Goal: Information Seeking & Learning: Learn about a topic

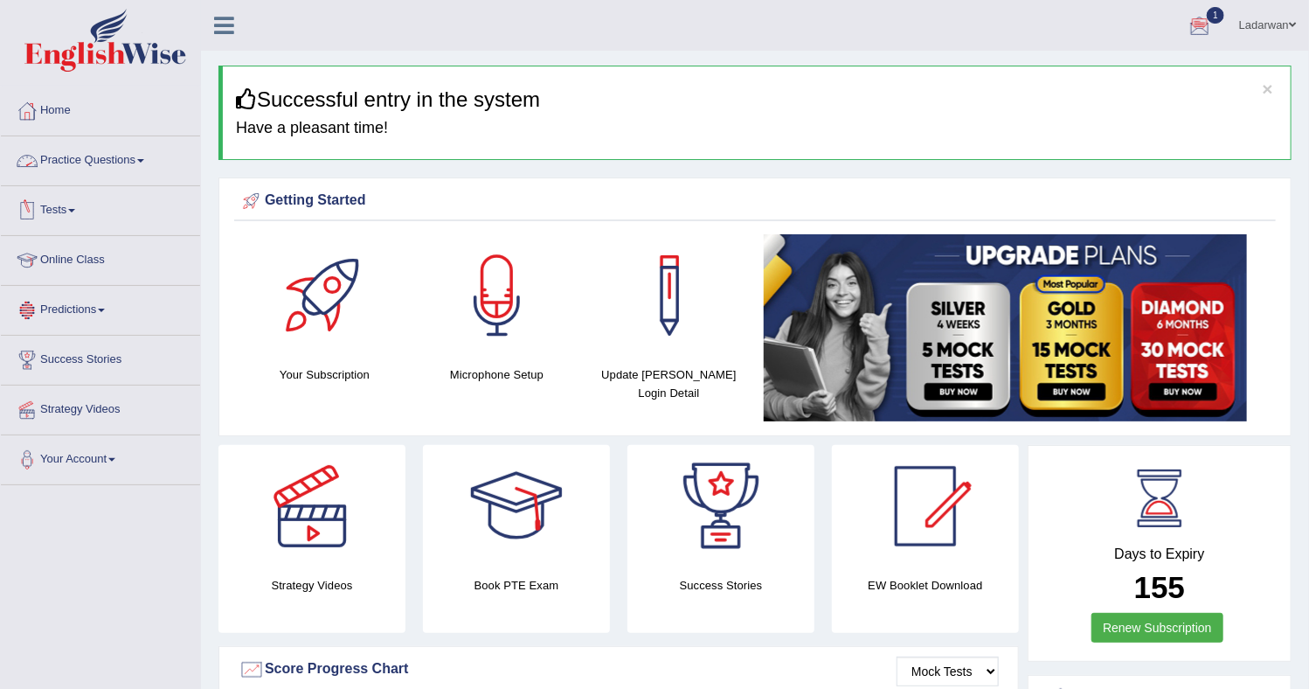
click at [140, 160] on link "Practice Questions" at bounding box center [100, 158] width 199 height 44
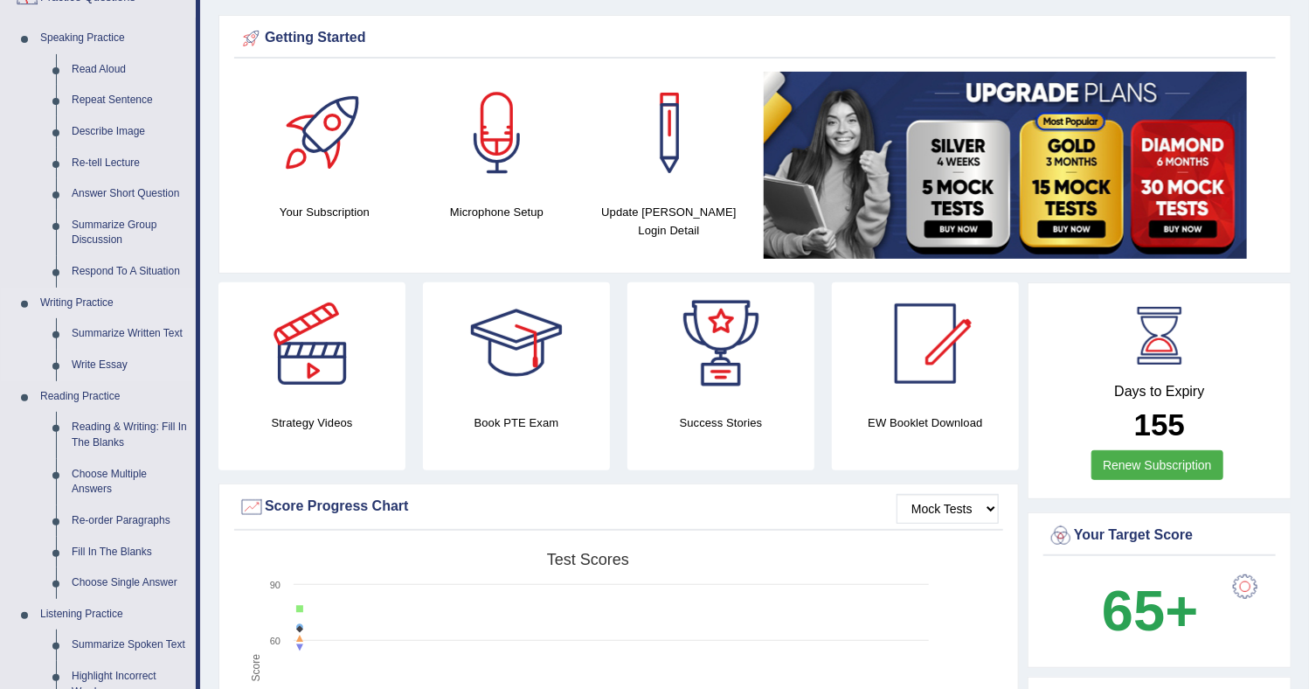
scroll to position [164, 0]
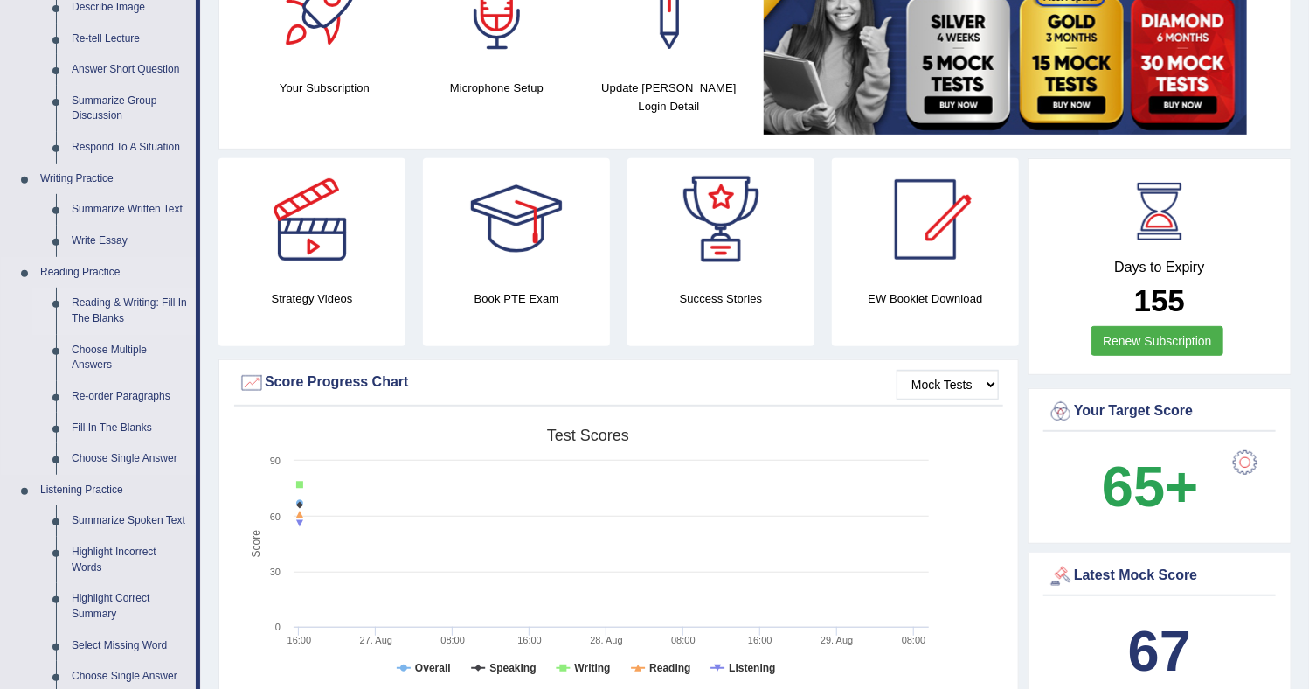
click at [134, 306] on link "Reading & Writing: Fill In The Blanks" at bounding box center [130, 311] width 132 height 46
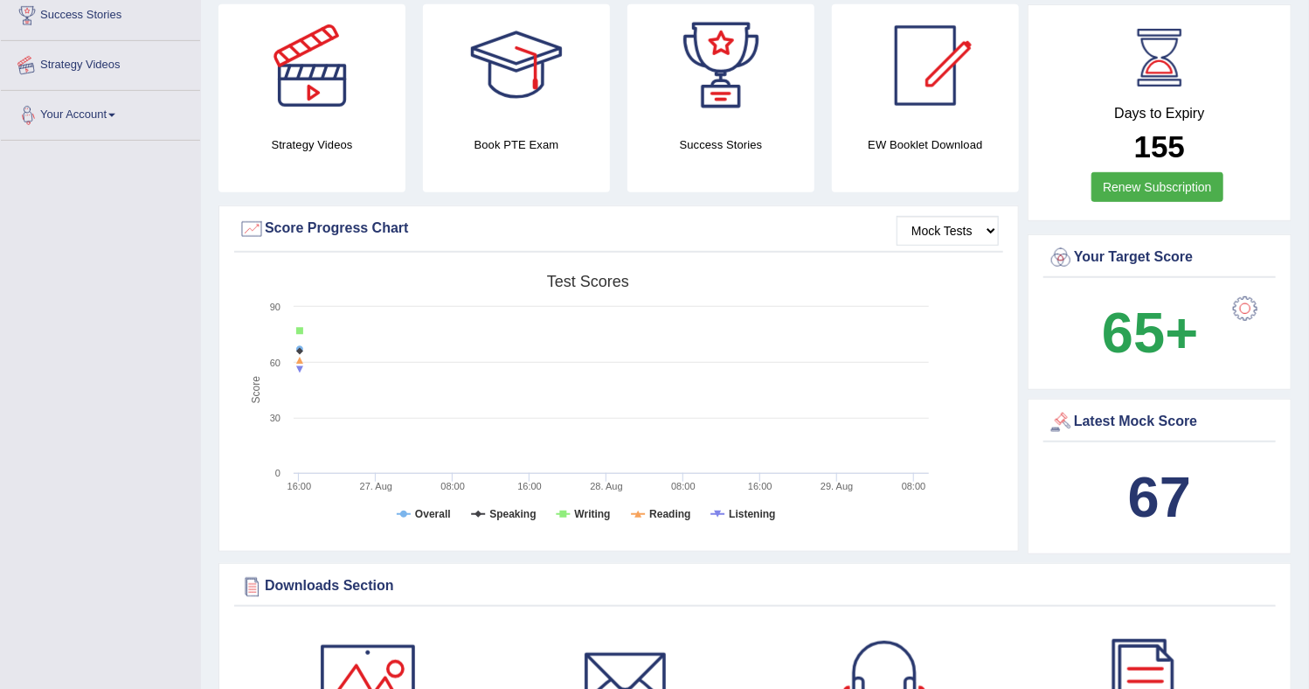
scroll to position [564, 0]
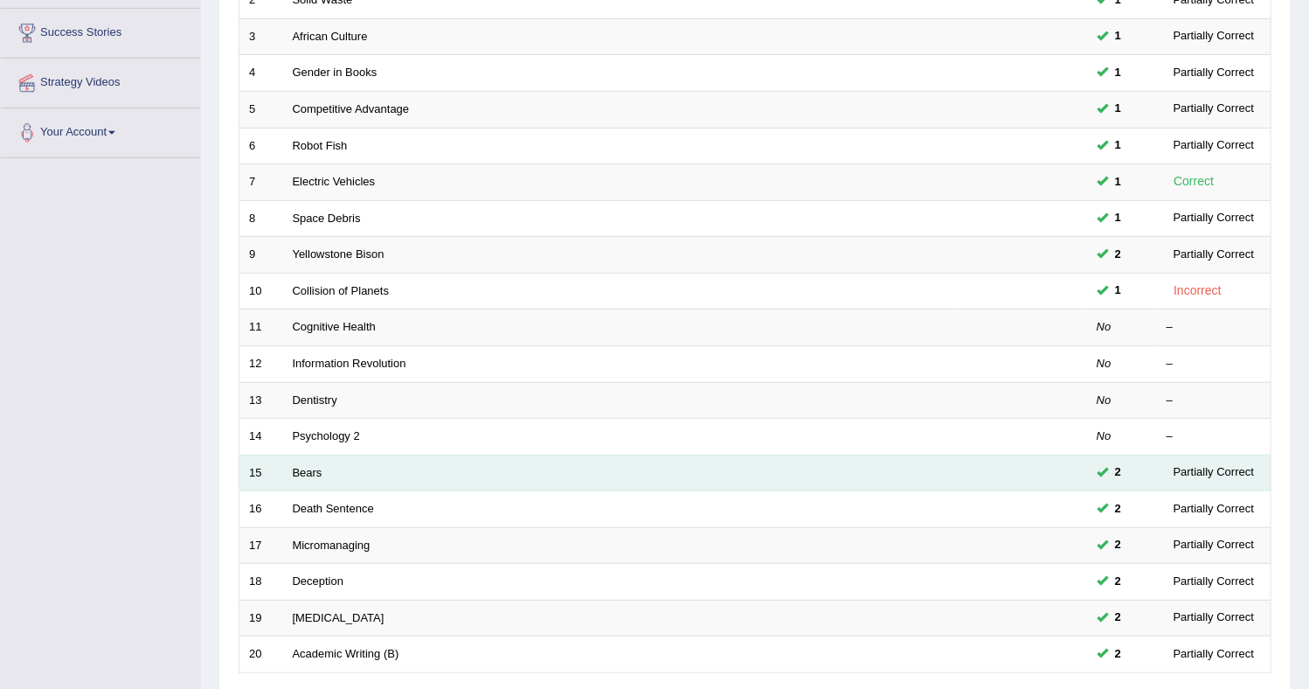
scroll to position [326, 0]
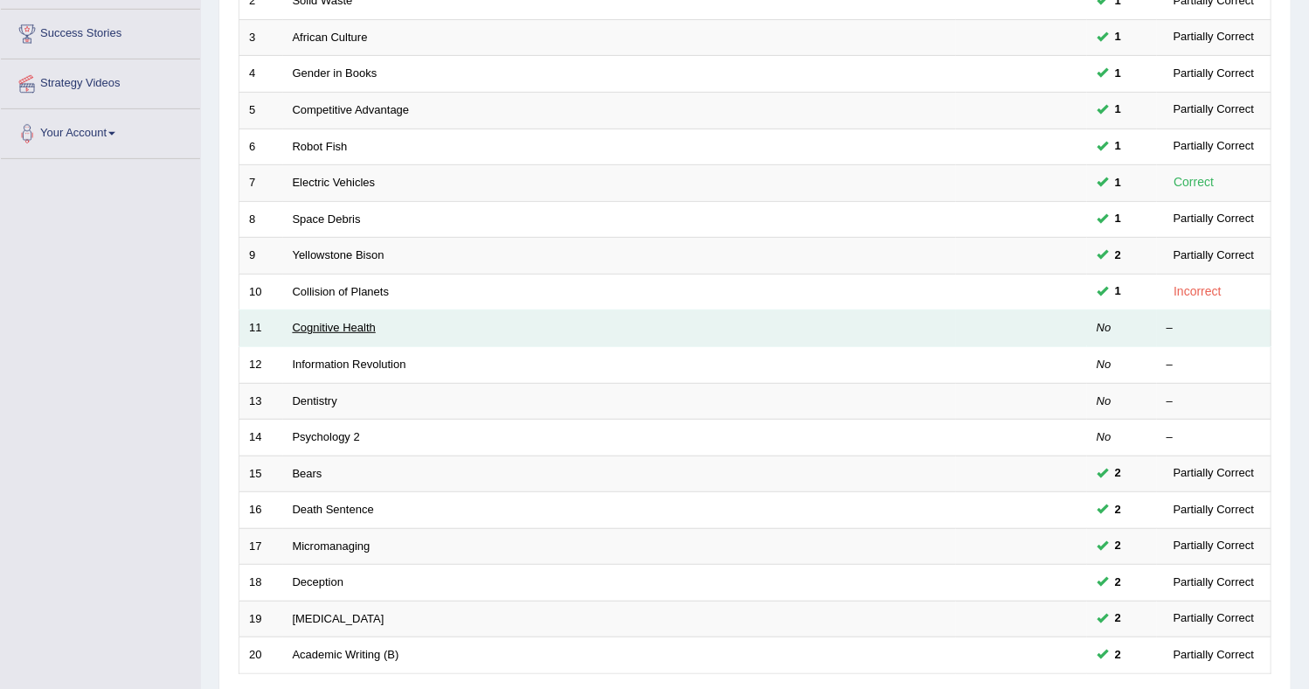
click at [329, 325] on link "Cognitive Health" at bounding box center [334, 327] width 83 height 13
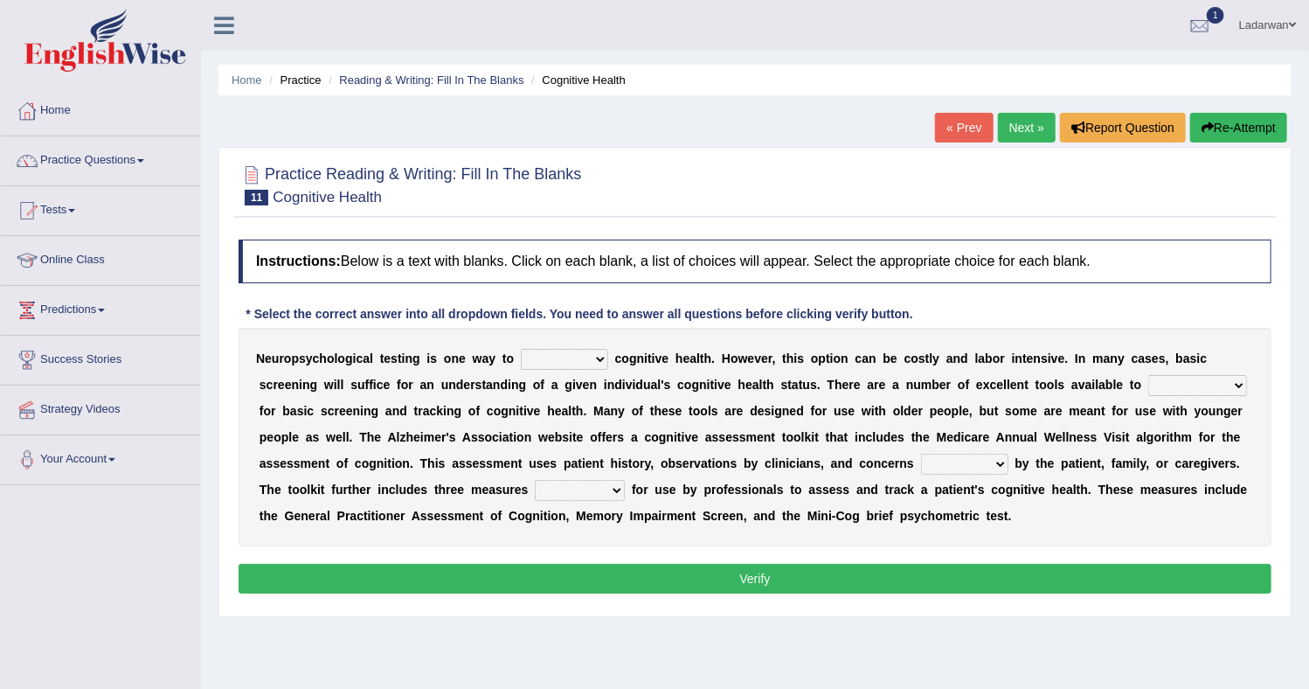
click at [602, 359] on select "obsess assess possess access" at bounding box center [564, 359] width 87 height 21
select select "access"
click at [521, 349] on select "obsess assess possess access" at bounding box center [564, 359] width 87 height 21
click at [1175, 387] on select "stationers practitioners petitioners questioners" at bounding box center [1197, 385] width 99 height 21
select select "practitioners"
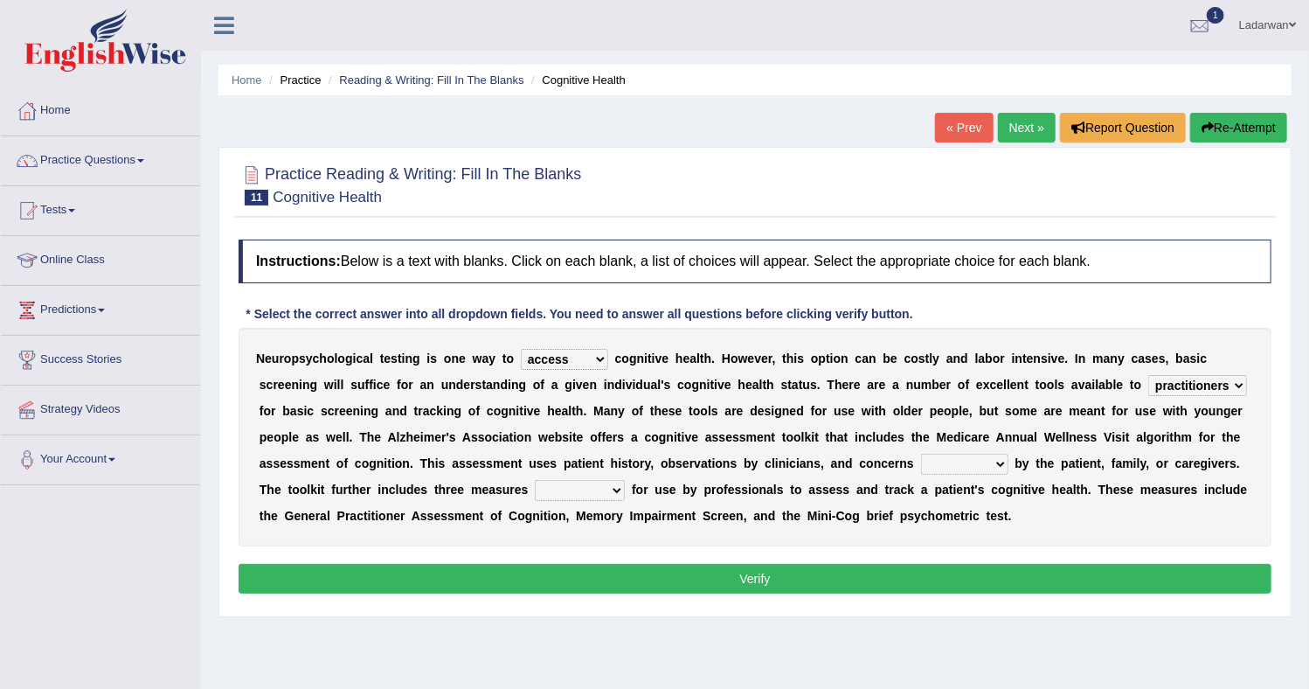
click at [1148, 375] on select "stationers practitioners petitioners questioners" at bounding box center [1197, 385] width 99 height 21
click at [978, 456] on select "raised rising arising praised" at bounding box center [964, 464] width 87 height 21
select select "raised"
click at [921, 454] on select "raised rising arising praised" at bounding box center [964, 464] width 87 height 21
click at [627, 491] on b at bounding box center [628, 489] width 7 height 14
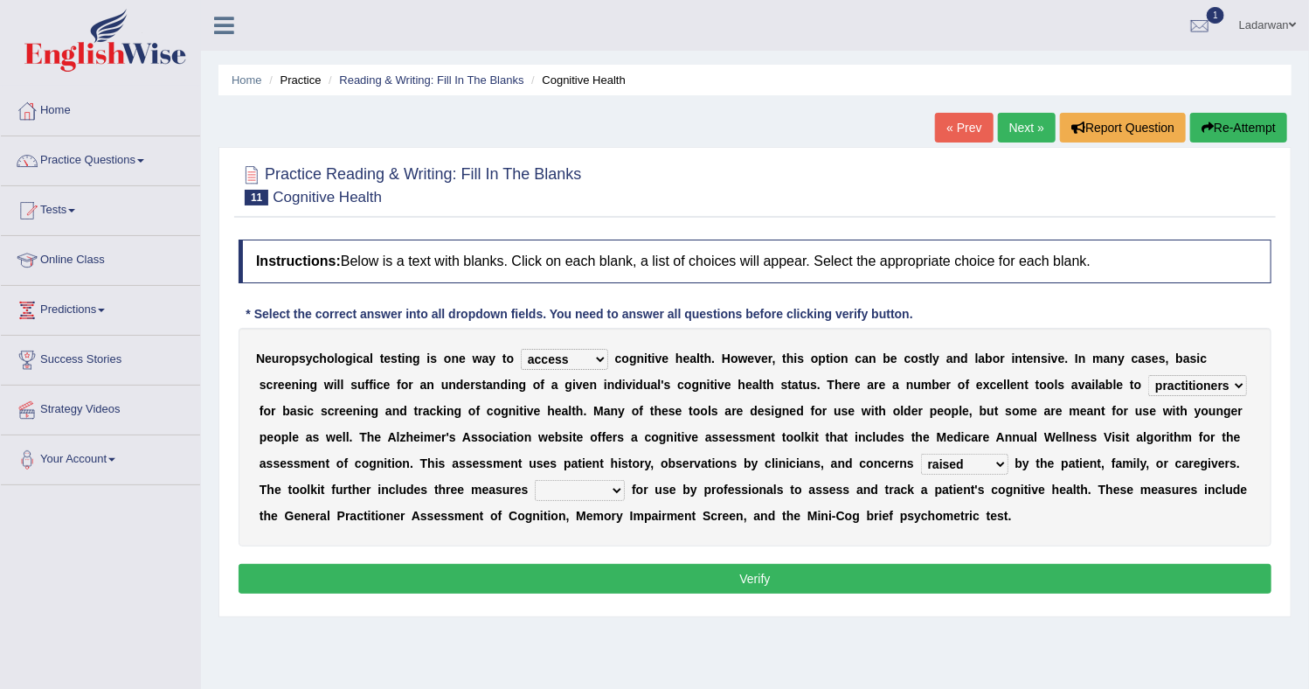
click at [618, 488] on select "validated intimidated dilapidated antedated" at bounding box center [580, 490] width 90 height 21
select select "validated"
click at [535, 480] on select "validated intimidated dilapidated antedated" at bounding box center [580, 490] width 90 height 21
click at [695, 570] on button "Verify" at bounding box center [755, 579] width 1033 height 30
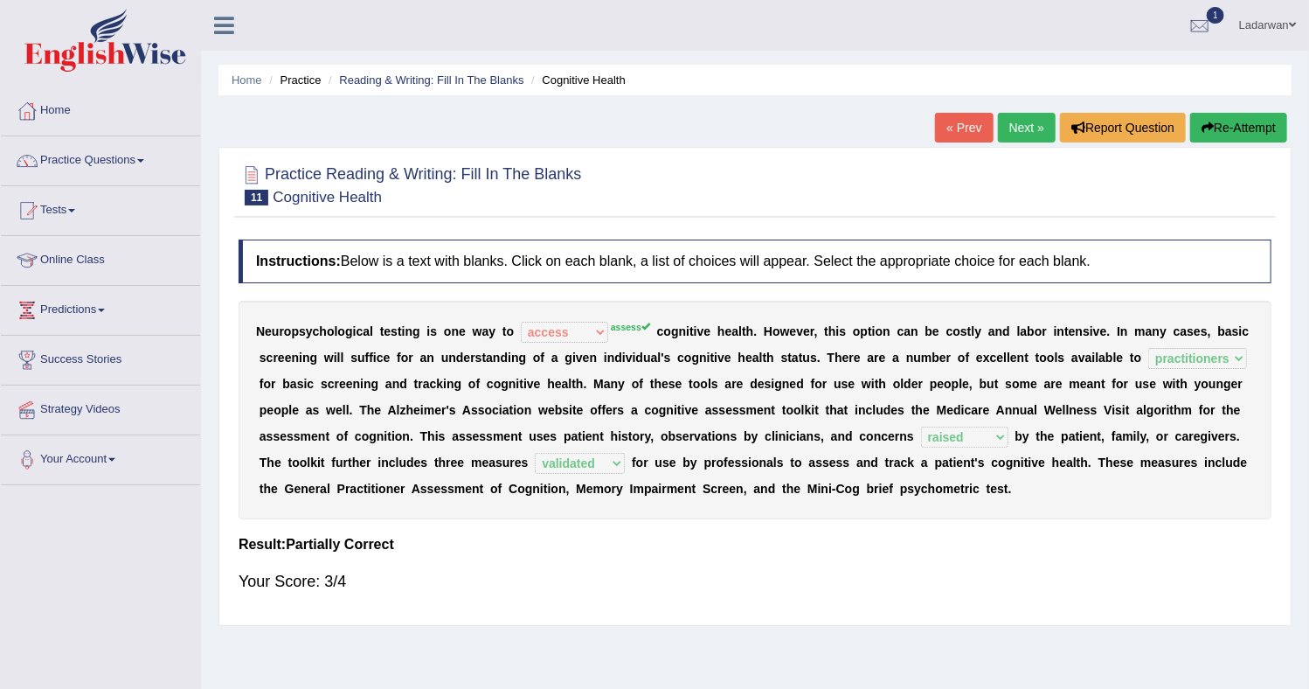
click at [1030, 133] on link "Next »" at bounding box center [1027, 128] width 58 height 30
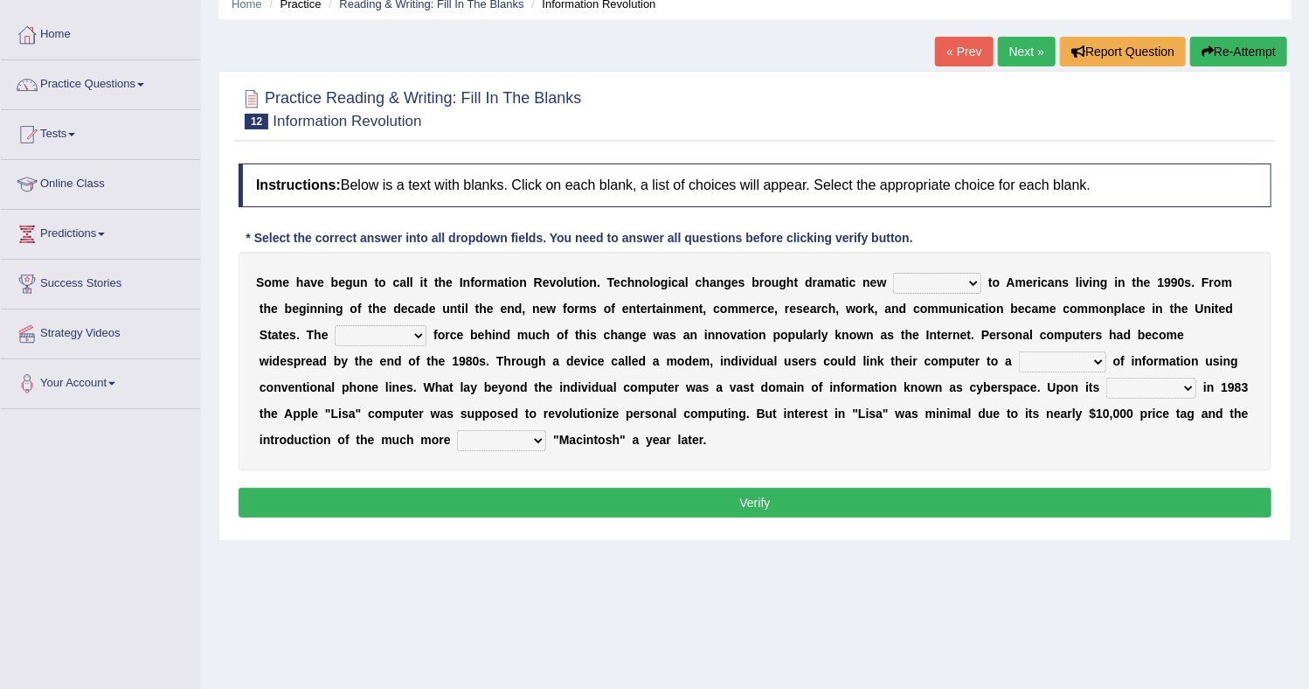
scroll to position [89, 0]
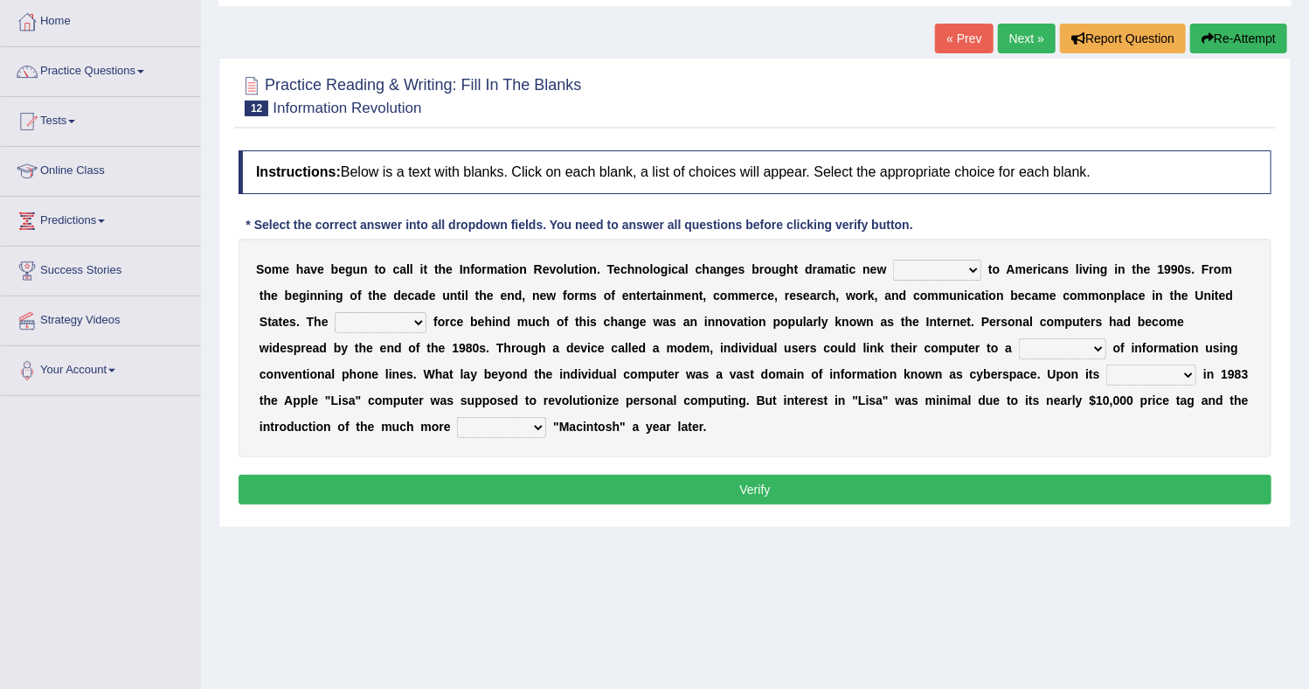
click at [968, 269] on select "challenges puzzles options confusion" at bounding box center [937, 270] width 88 height 21
select select "challenges"
click at [893, 260] on select "challenges puzzles options confusion" at bounding box center [937, 270] width 88 height 21
click at [419, 323] on select "unremitting uninspiring driving insinuating" at bounding box center [381, 322] width 92 height 21
select select "driving"
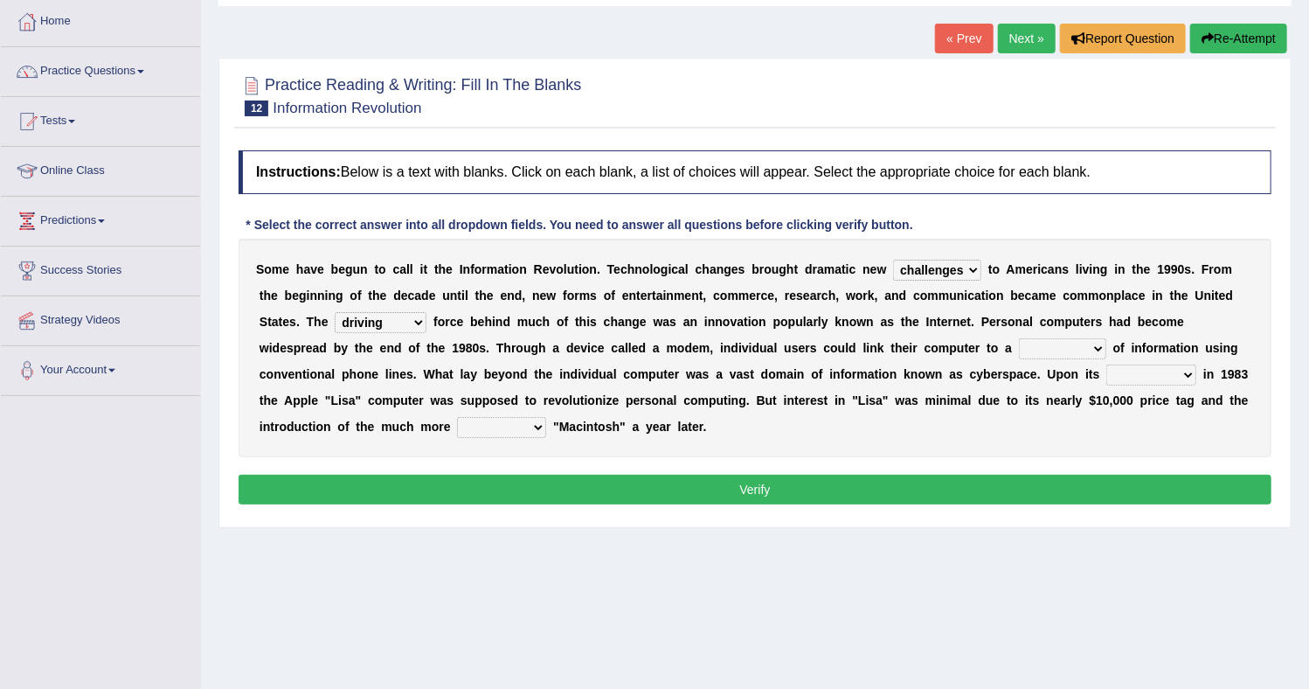
click at [335, 312] on select "unremitting uninspiring driving insinuating" at bounding box center [381, 322] width 92 height 21
click at [1089, 343] on select "magnitude bulk wealth volume" at bounding box center [1062, 348] width 87 height 21
select select "volume"
click at [1019, 338] on select "magnitude bulk wealth volume" at bounding box center [1062, 348] width 87 height 21
click at [1174, 376] on select "relief release publication emission" at bounding box center [1151, 374] width 90 height 21
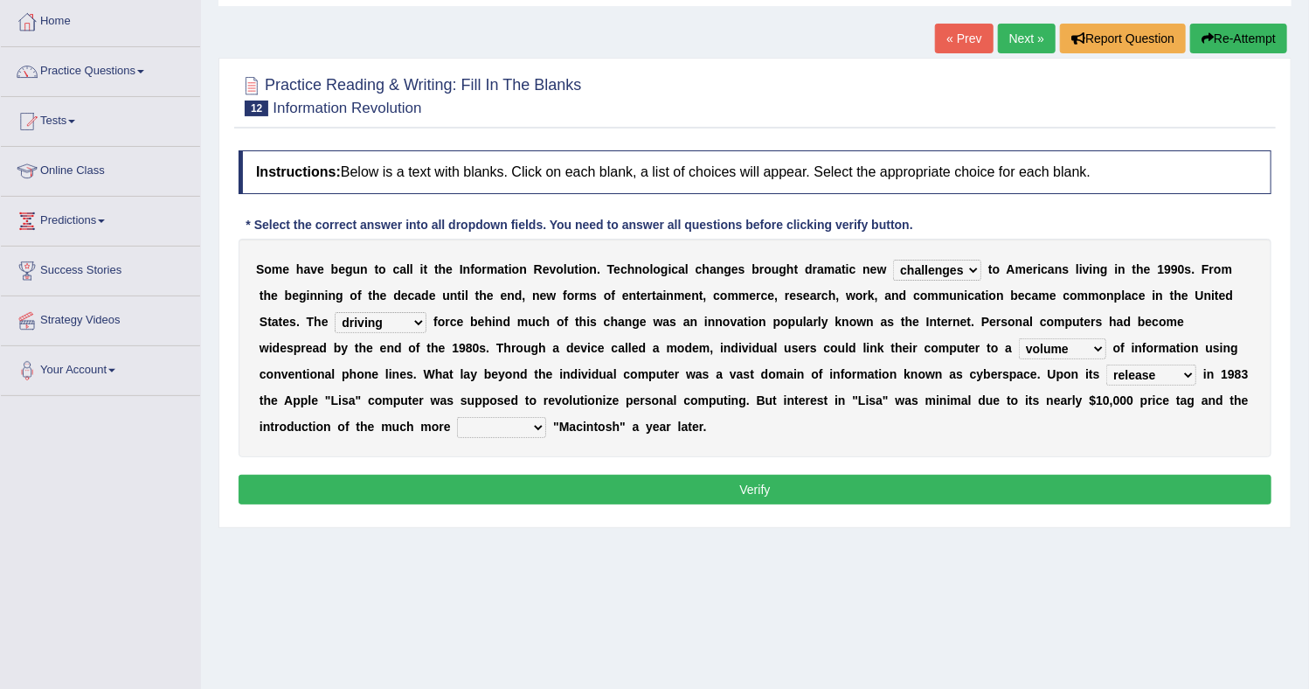
click at [1106, 364] on select "relief release publication emission" at bounding box center [1151, 374] width 90 height 21
click at [1169, 372] on select "relief release publication emission" at bounding box center [1151, 374] width 90 height 21
select select "publication"
click at [1106, 364] on select "relief release publication emission" at bounding box center [1151, 374] width 90 height 21
click at [535, 428] on select "convenient affordable advanced formidable" at bounding box center [501, 427] width 89 height 21
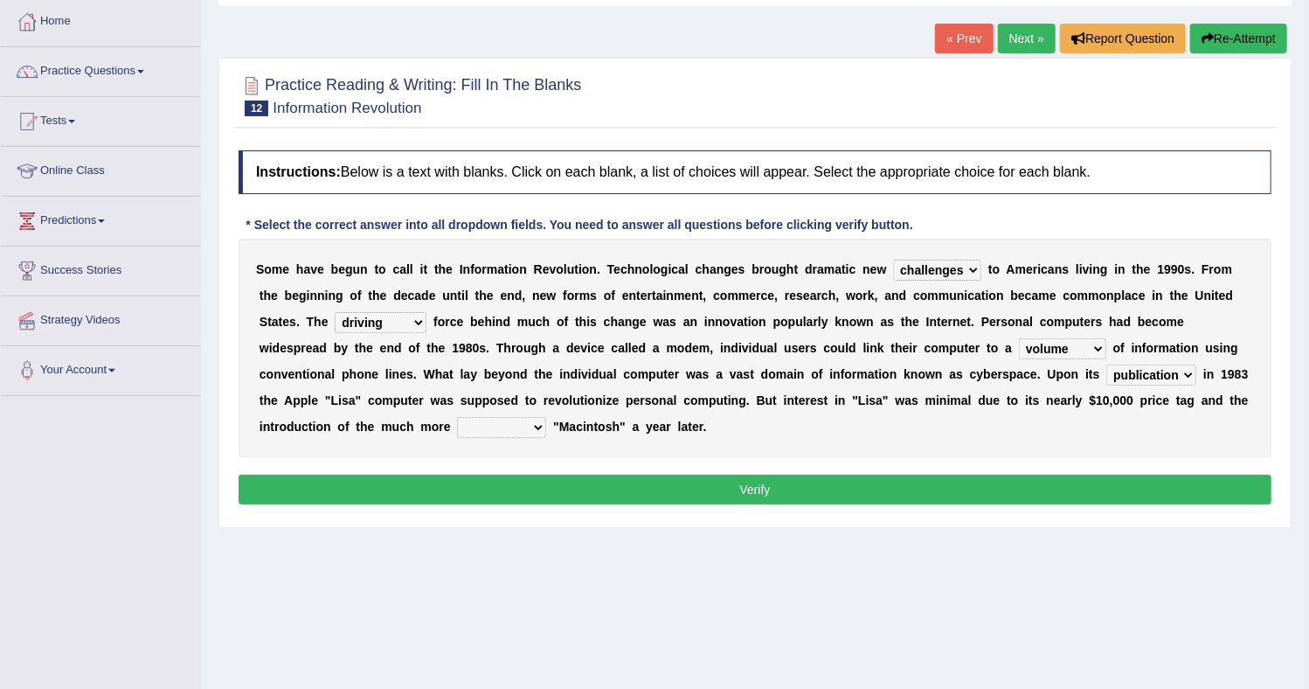
click at [457, 417] on select "convenient affordable advanced formidable" at bounding box center [501, 427] width 89 height 21
click at [537, 430] on select "convenient affordable advanced formidable" at bounding box center [501, 427] width 89 height 21
click at [457, 417] on select "convenient affordable advanced formidable" at bounding box center [501, 427] width 89 height 21
click at [536, 427] on select "convenient affordable advanced formidable" at bounding box center [501, 427] width 89 height 21
select select "affordable"
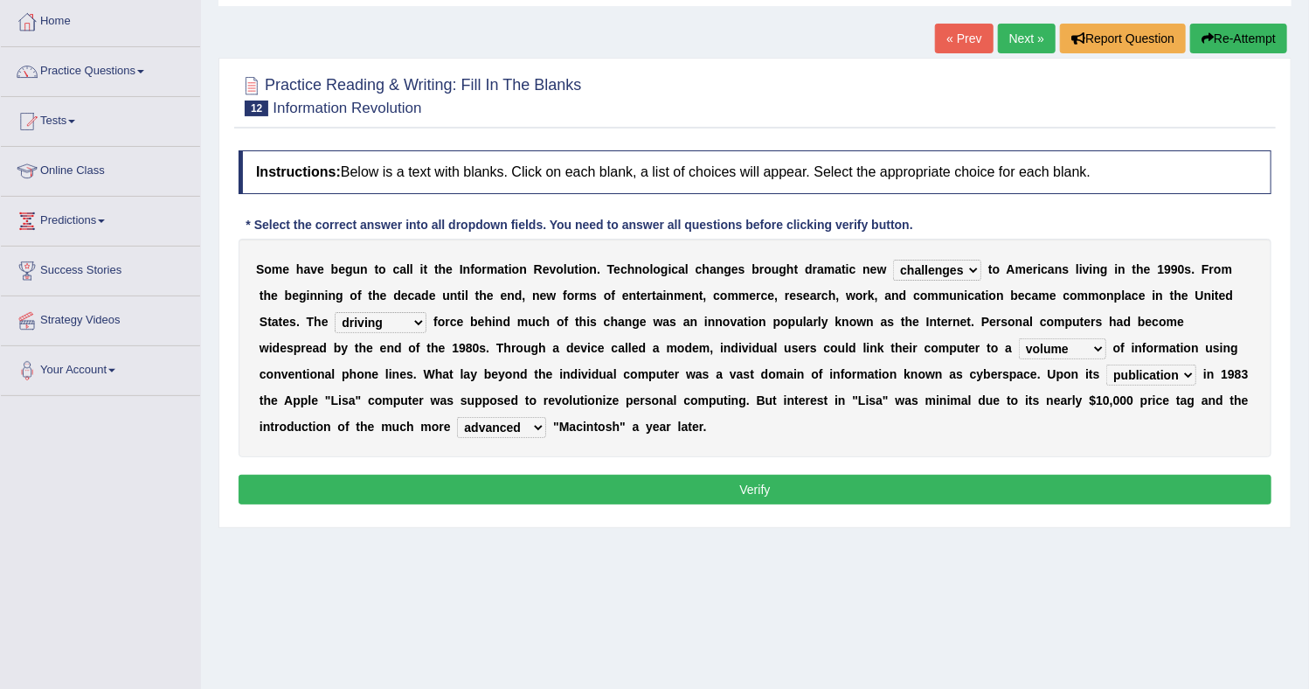
click at [457, 417] on select "convenient affordable advanced formidable" at bounding box center [501, 427] width 89 height 21
click at [558, 482] on button "Verify" at bounding box center [755, 490] width 1033 height 30
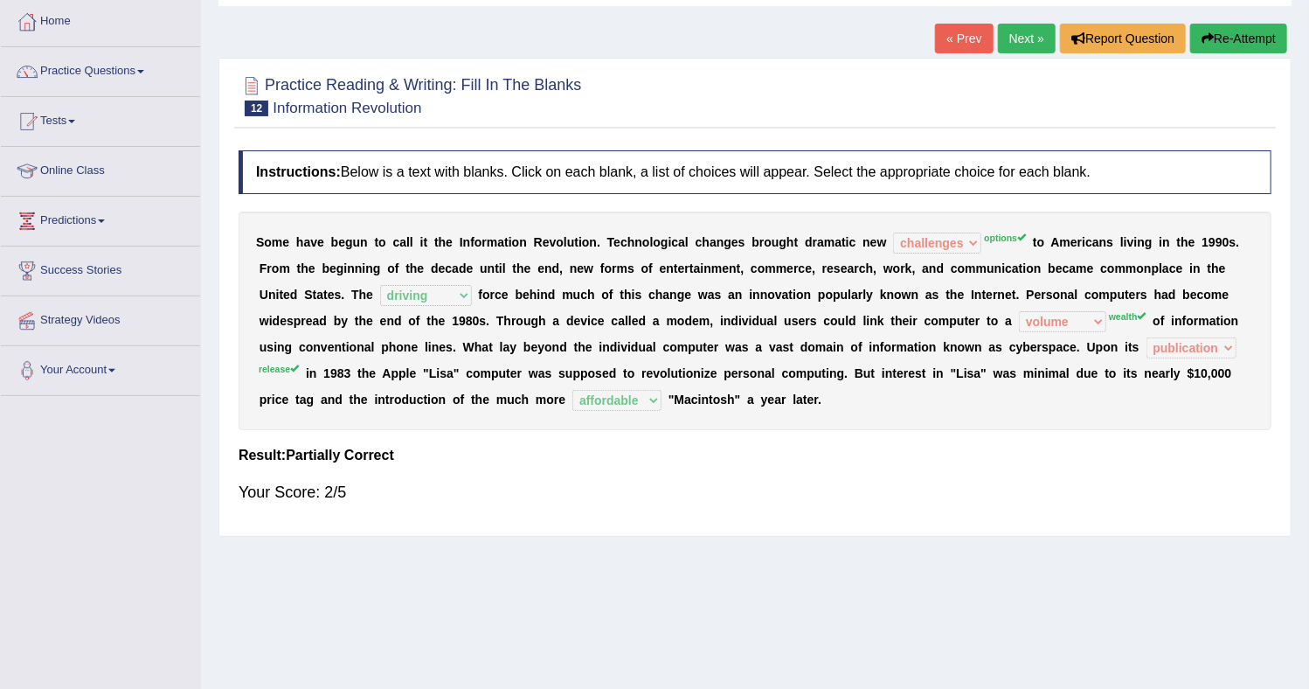
click at [1001, 44] on link "Next »" at bounding box center [1027, 39] width 58 height 30
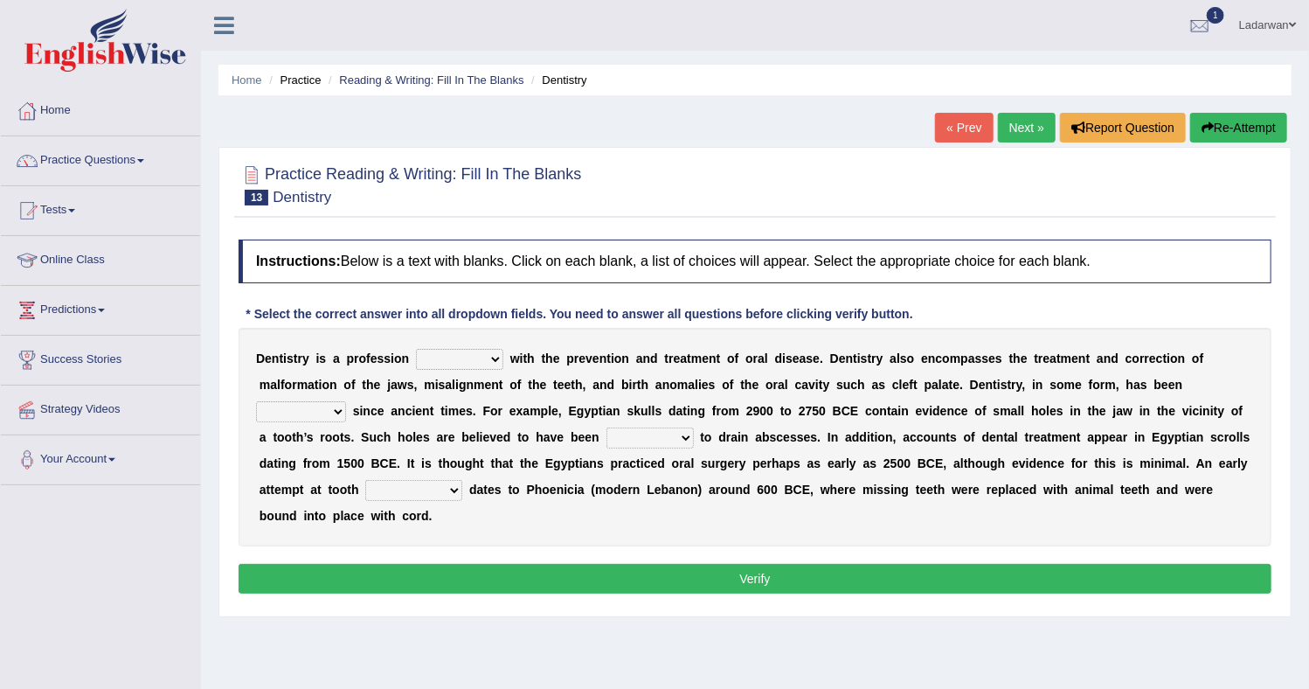
click at [491, 362] on select "agreed dealt concerned taken" at bounding box center [459, 359] width 87 height 21
select select "dealt"
click at [416, 349] on select "agreed dealt concerned taken" at bounding box center [459, 359] width 87 height 21
click at [331, 414] on select "criticized replaced practiced abandoned" at bounding box center [301, 411] width 90 height 21
click at [256, 401] on select "criticized replaced practiced abandoned" at bounding box center [301, 411] width 90 height 21
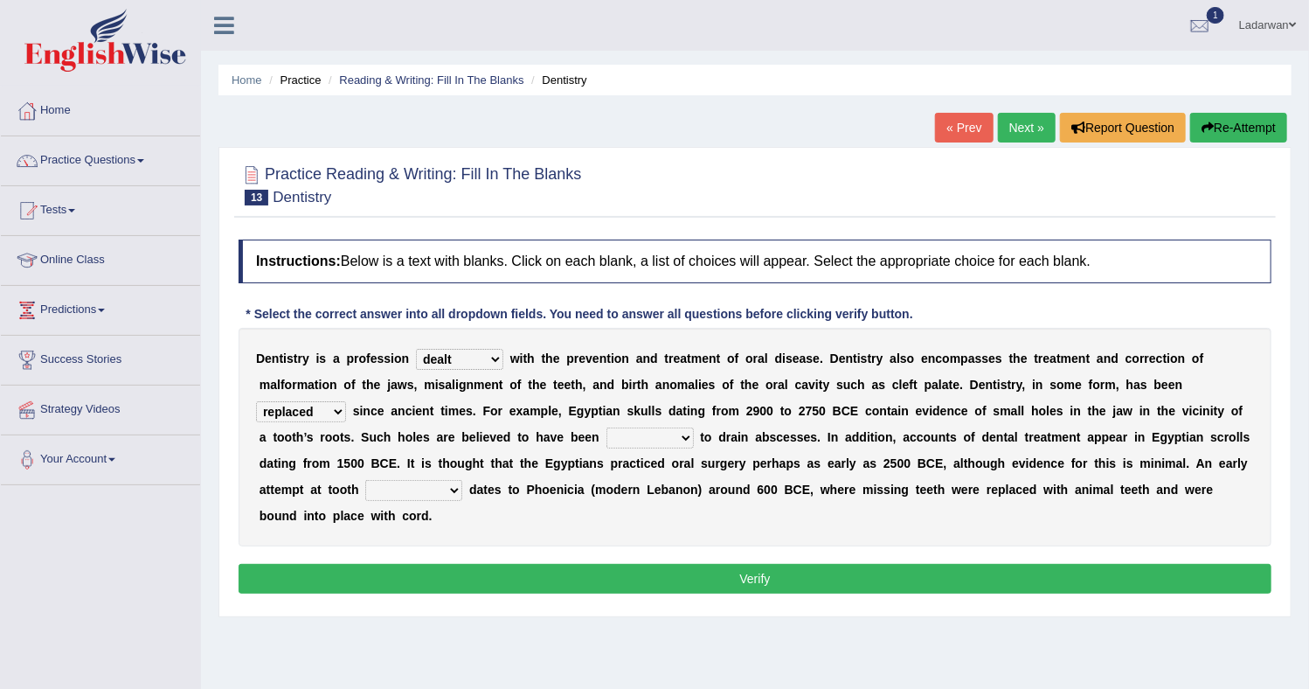
click at [336, 412] on select "criticized replaced practiced abandoned" at bounding box center [301, 411] width 90 height 21
select select "practiced"
click at [256, 401] on select "criticized replaced practiced abandoned" at bounding box center [301, 411] width 90 height 21
click at [669, 439] on select "fluctuated laminated drilled sealed" at bounding box center [650, 437] width 87 height 21
click at [607, 427] on select "fluctuated laminated drilled sealed" at bounding box center [650, 437] width 87 height 21
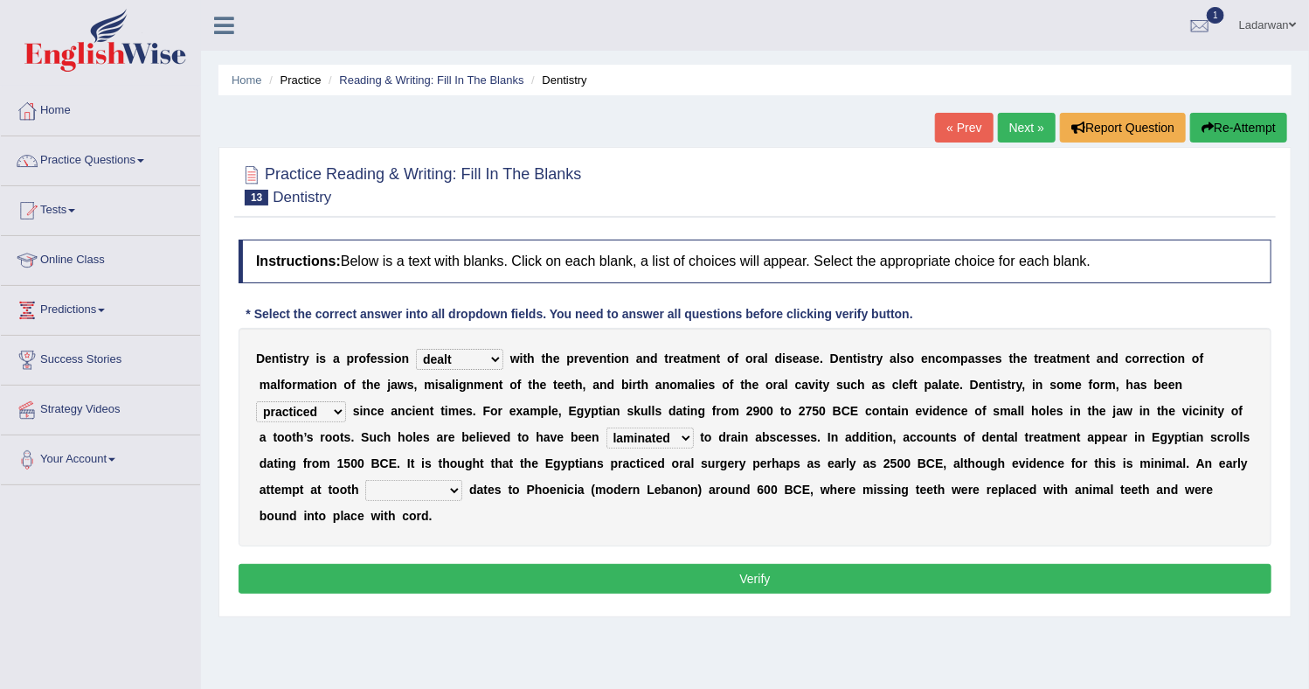
click at [450, 492] on select "reparation sacrament restitution replacement" at bounding box center [413, 490] width 97 height 21
click at [668, 441] on select "fluctuated laminated drilled sealed" at bounding box center [650, 437] width 87 height 21
select select "drilled"
click at [607, 427] on select "fluctuated laminated drilled sealed" at bounding box center [650, 437] width 87 height 21
click at [468, 489] on b at bounding box center [465, 489] width 7 height 14
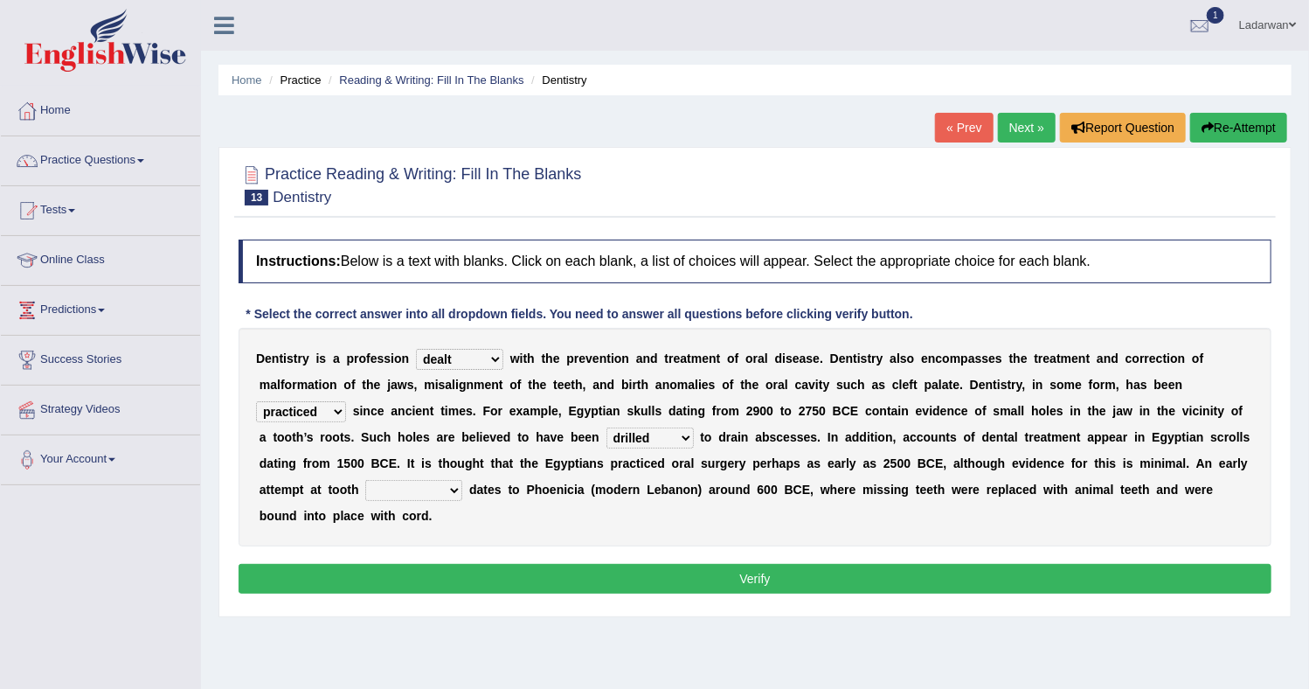
click at [462, 489] on select "reparation sacrament restitution replacement" at bounding box center [413, 490] width 97 height 21
select select "replacement"
click at [367, 480] on select "reparation sacrament restitution replacement" at bounding box center [413, 490] width 97 height 21
click at [434, 572] on button "Verify" at bounding box center [755, 579] width 1033 height 30
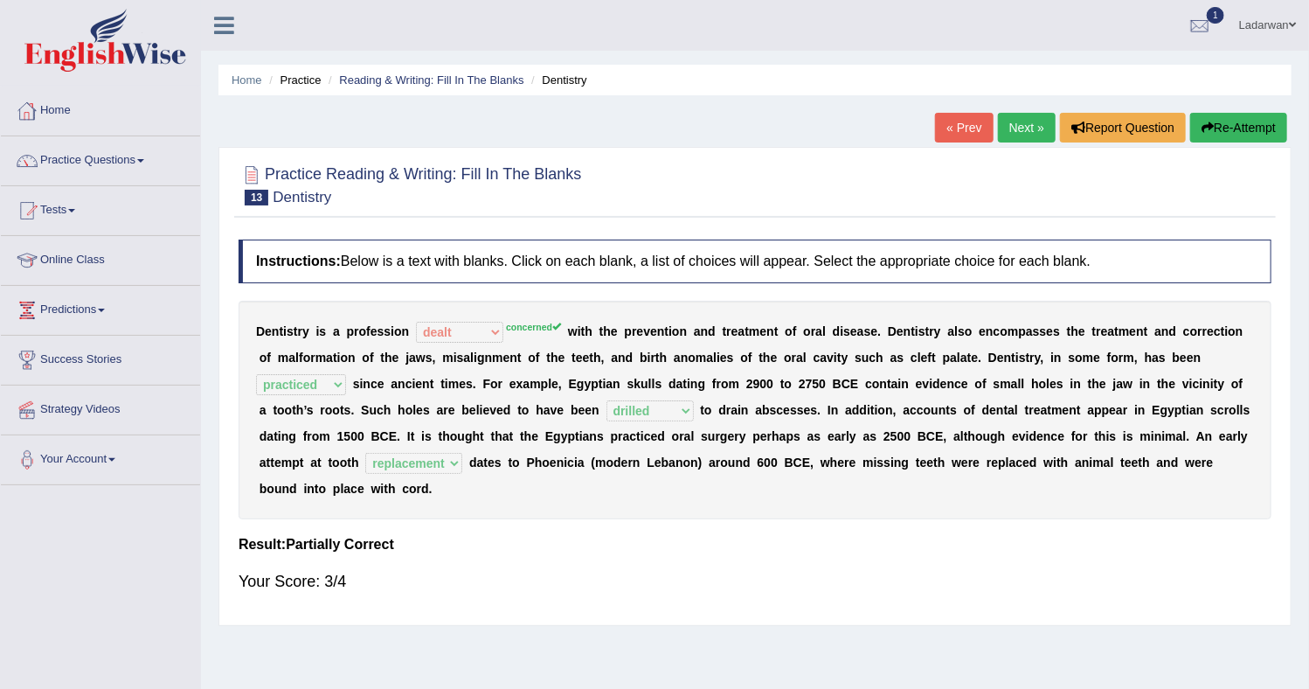
click at [61, 112] on link "Home" at bounding box center [100, 109] width 199 height 44
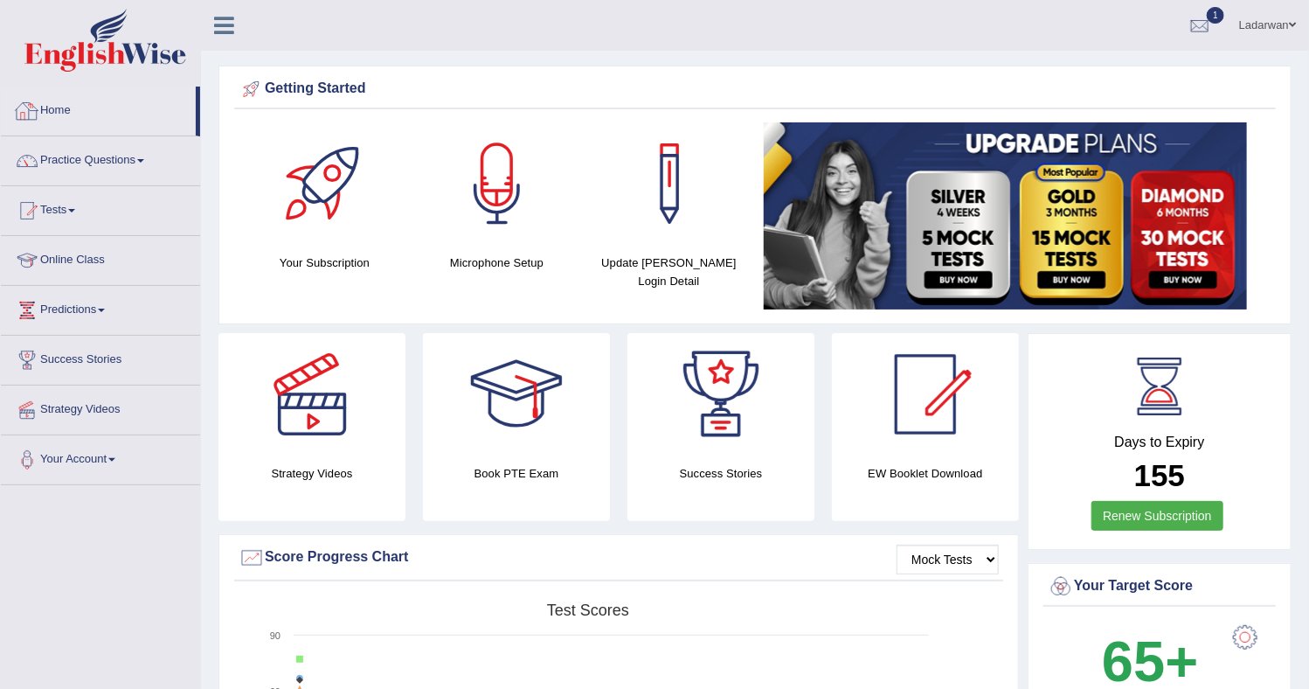
click at [60, 108] on link "Home" at bounding box center [98, 109] width 195 height 44
click at [115, 158] on link "Practice Questions" at bounding box center [100, 158] width 199 height 44
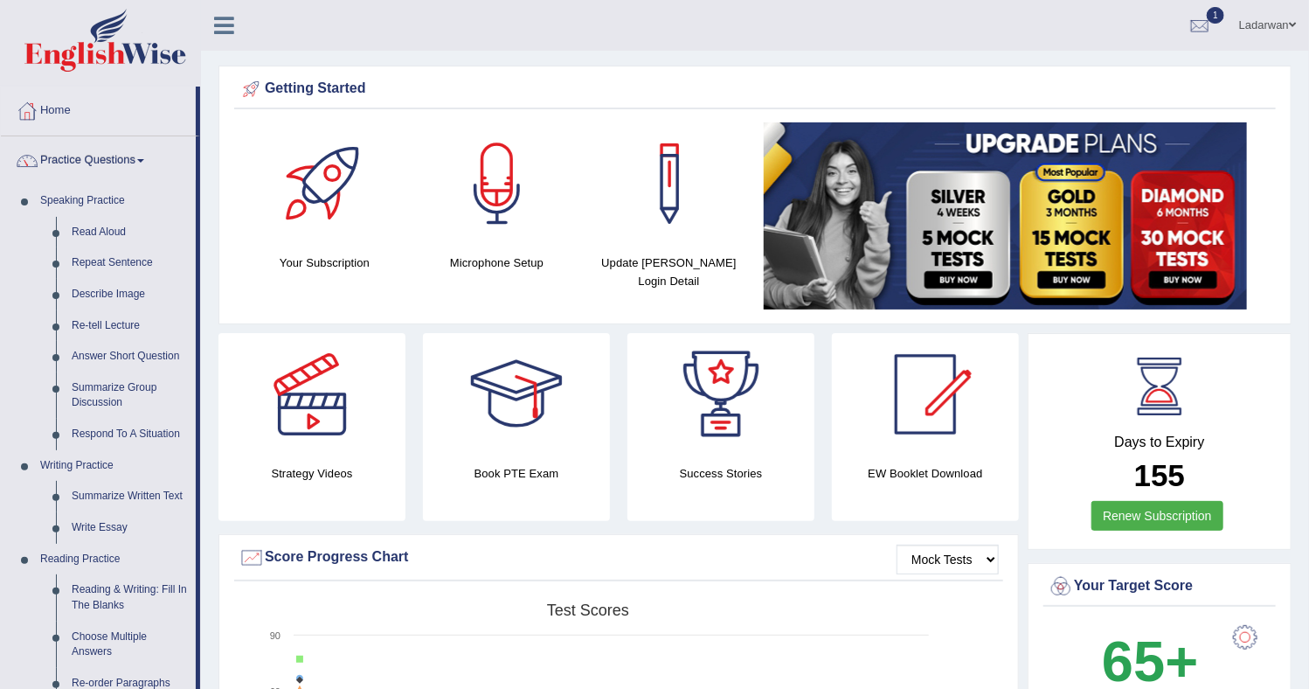
click at [96, 158] on link "Practice Questions" at bounding box center [98, 158] width 195 height 44
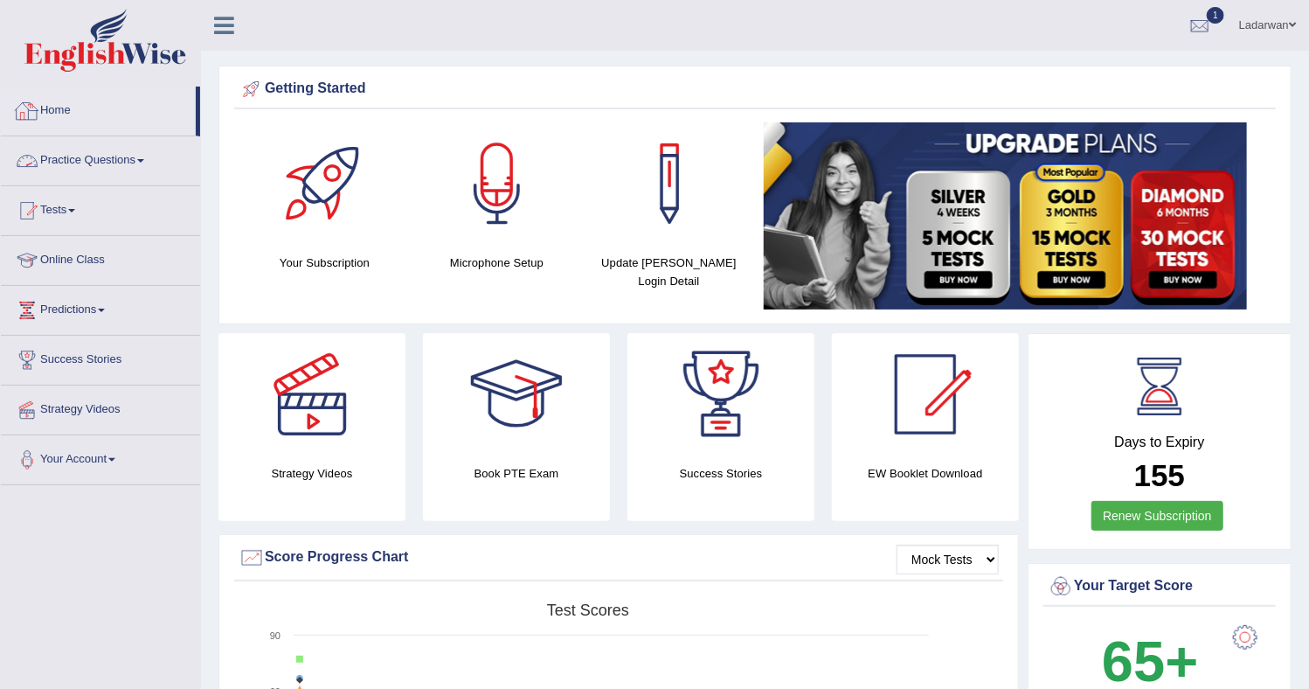
click at [88, 159] on link "Practice Questions" at bounding box center [100, 158] width 199 height 44
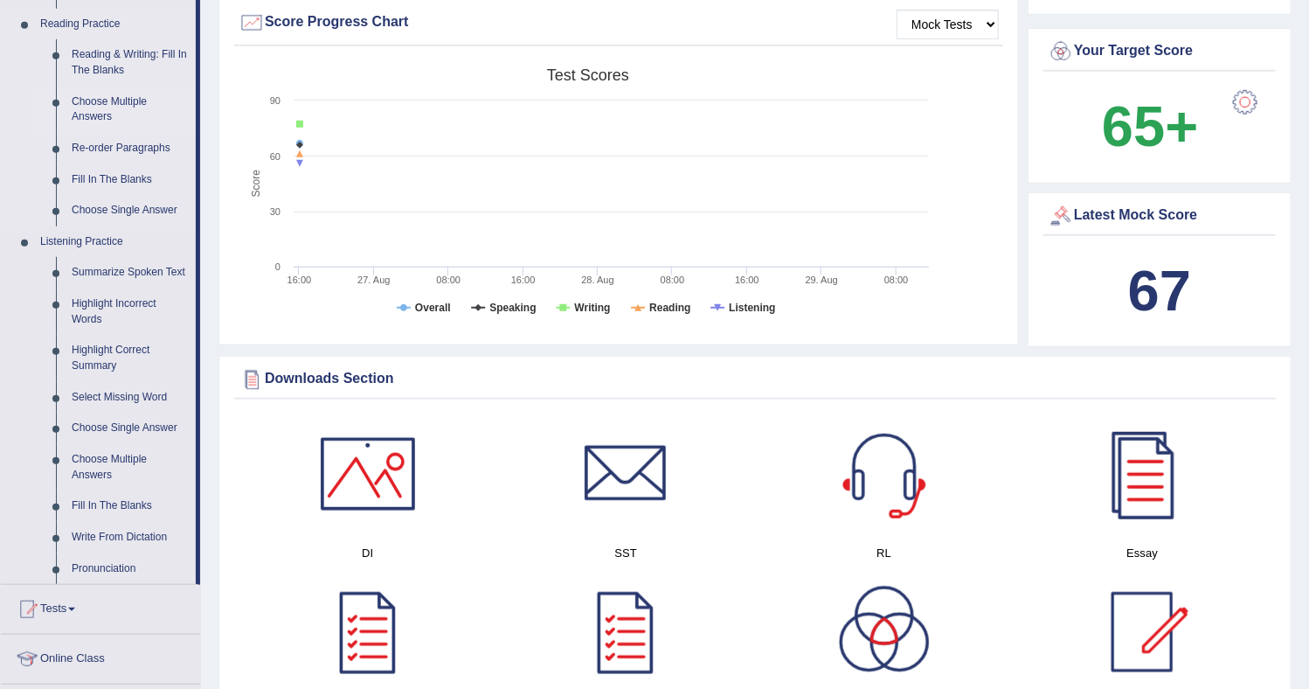
scroll to position [514, 0]
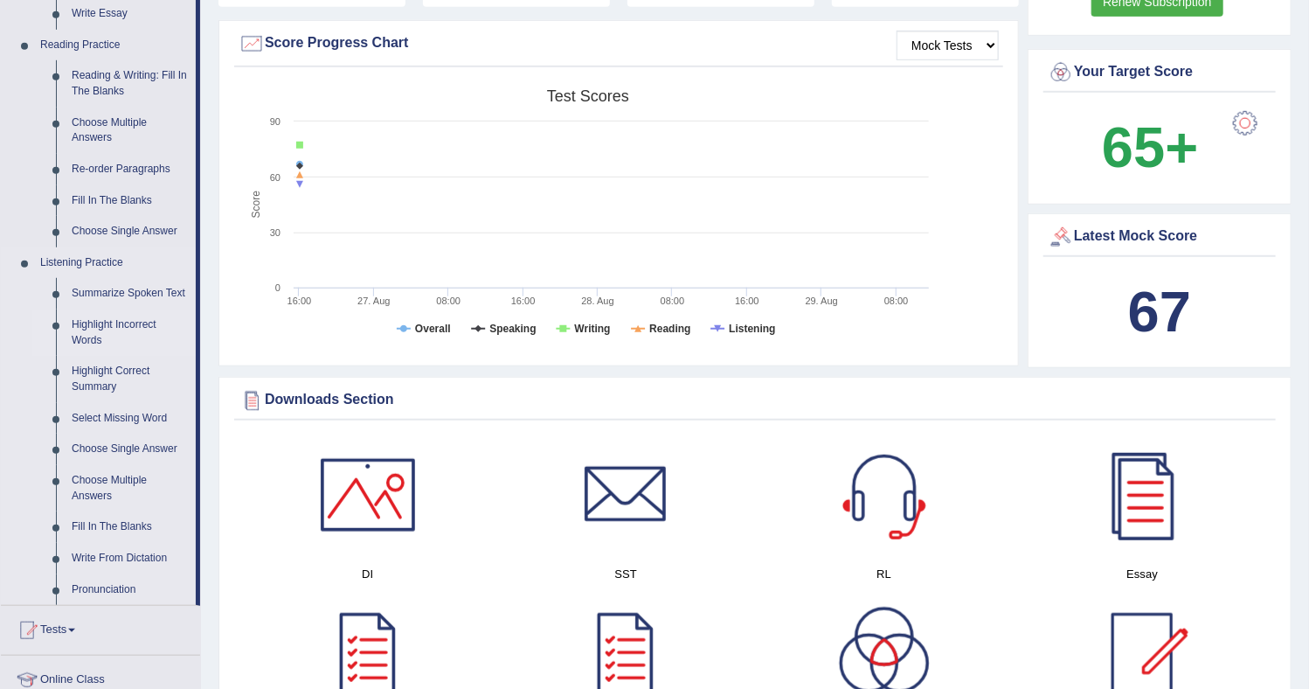
click at [130, 342] on link "Highlight Incorrect Words" at bounding box center [130, 332] width 132 height 46
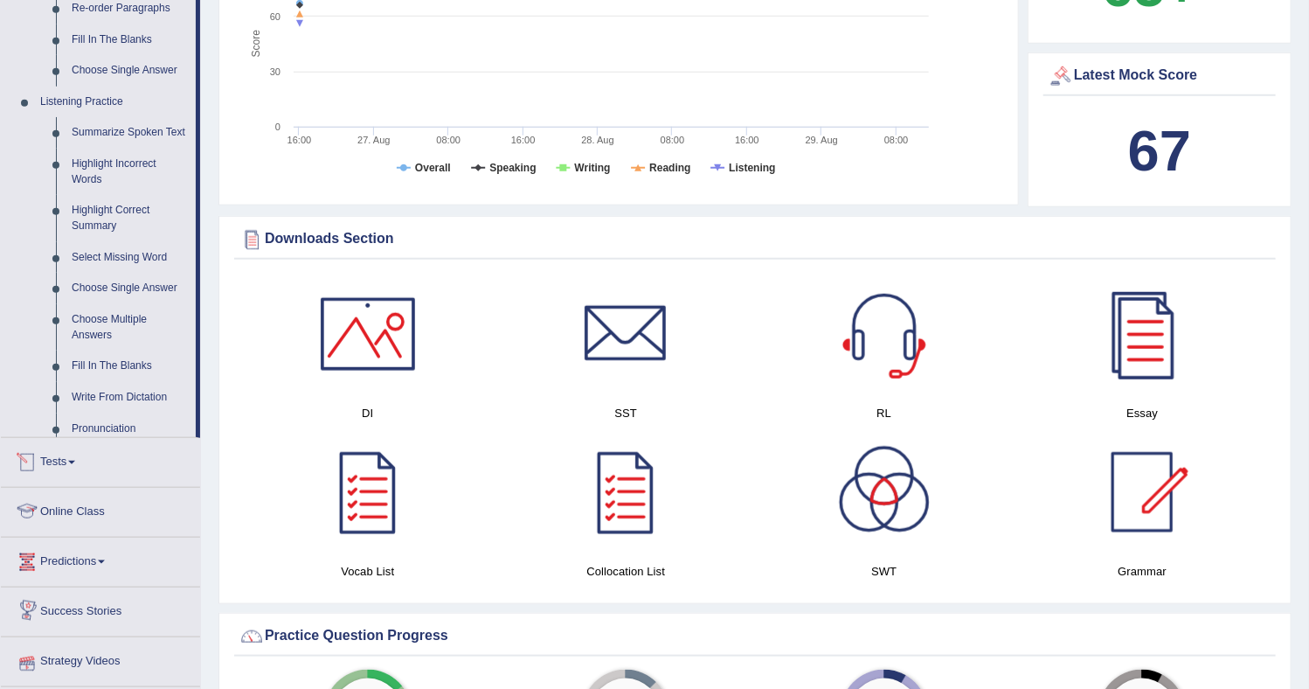
scroll to position [1106, 0]
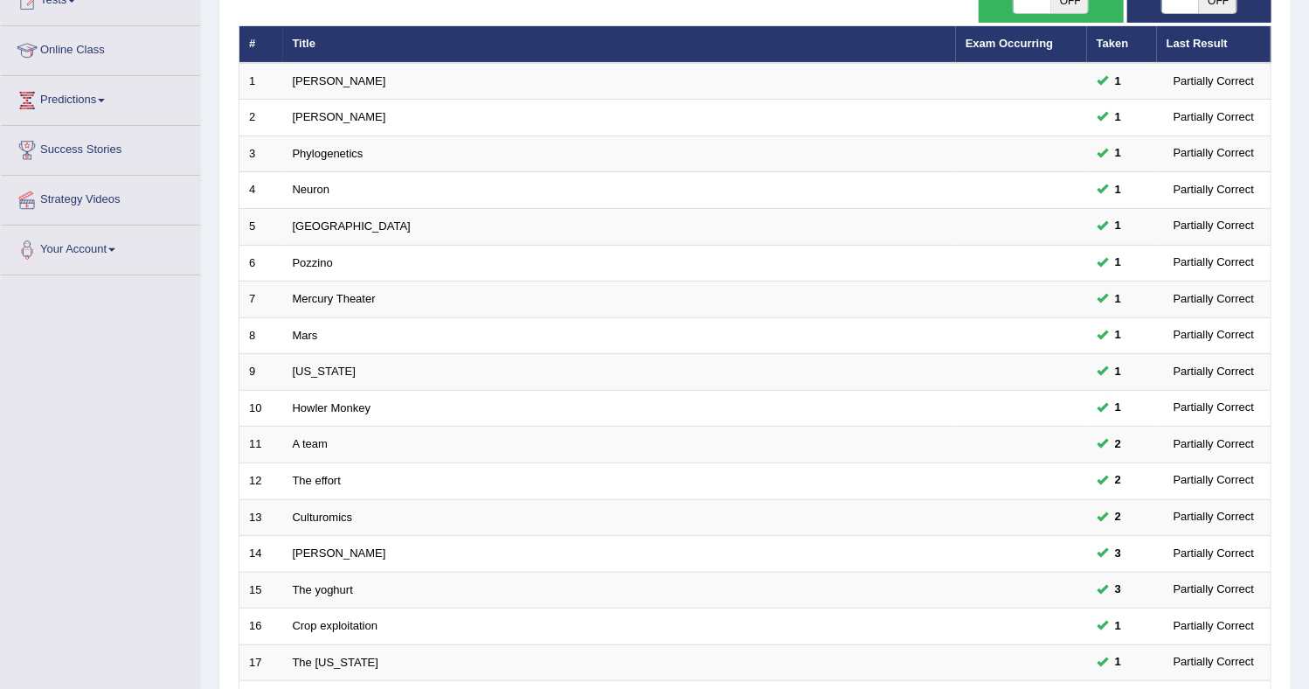
scroll to position [463, 0]
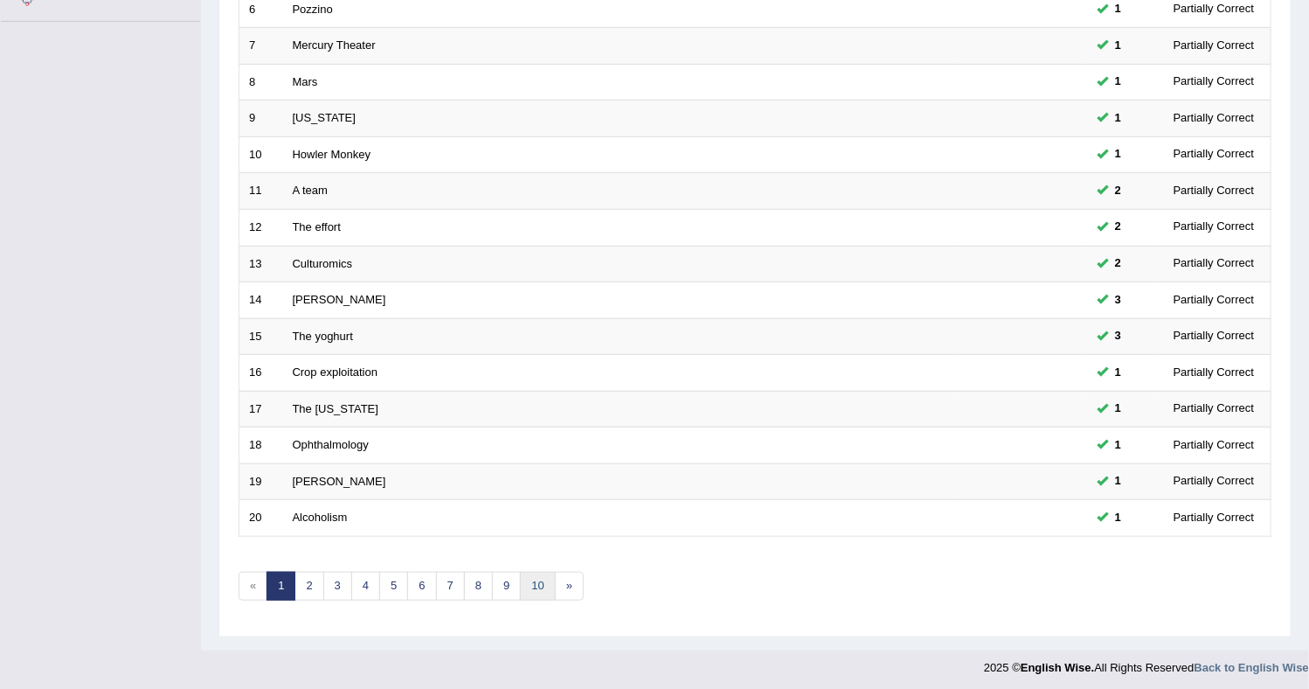
click at [535, 582] on link "10" at bounding box center [537, 586] width 35 height 29
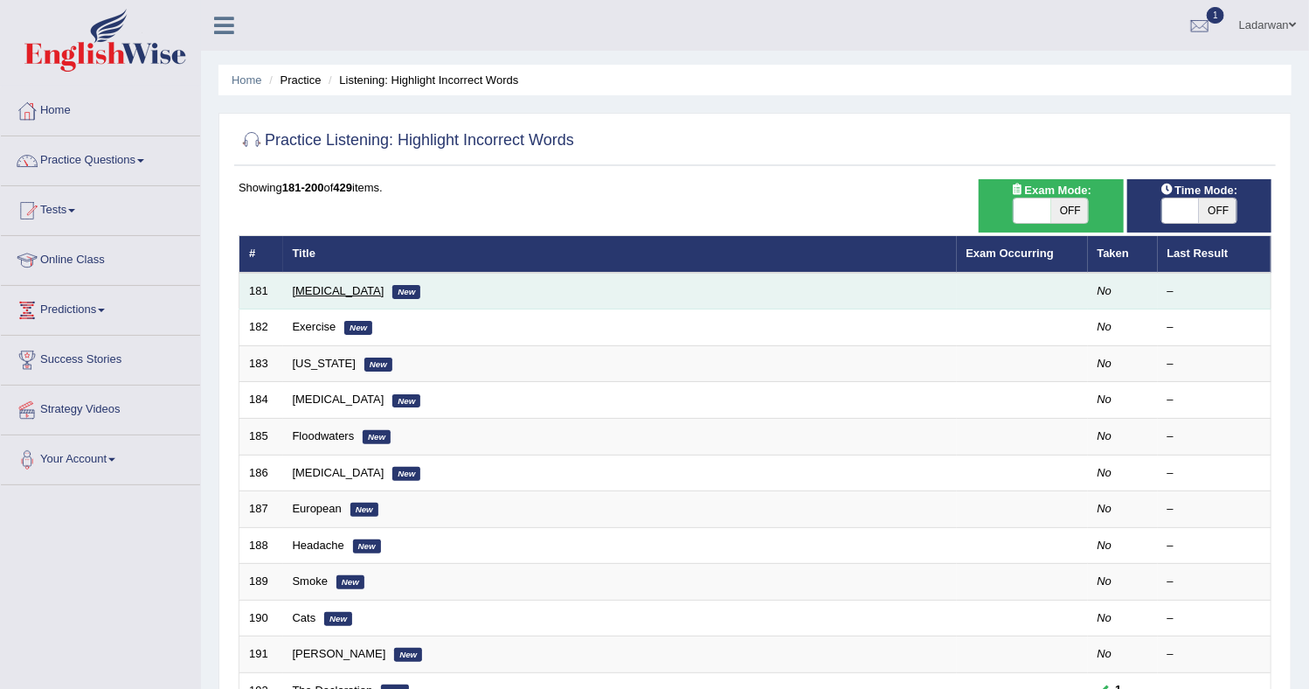
click at [312, 291] on link "[MEDICAL_DATA]" at bounding box center [339, 290] width 92 height 13
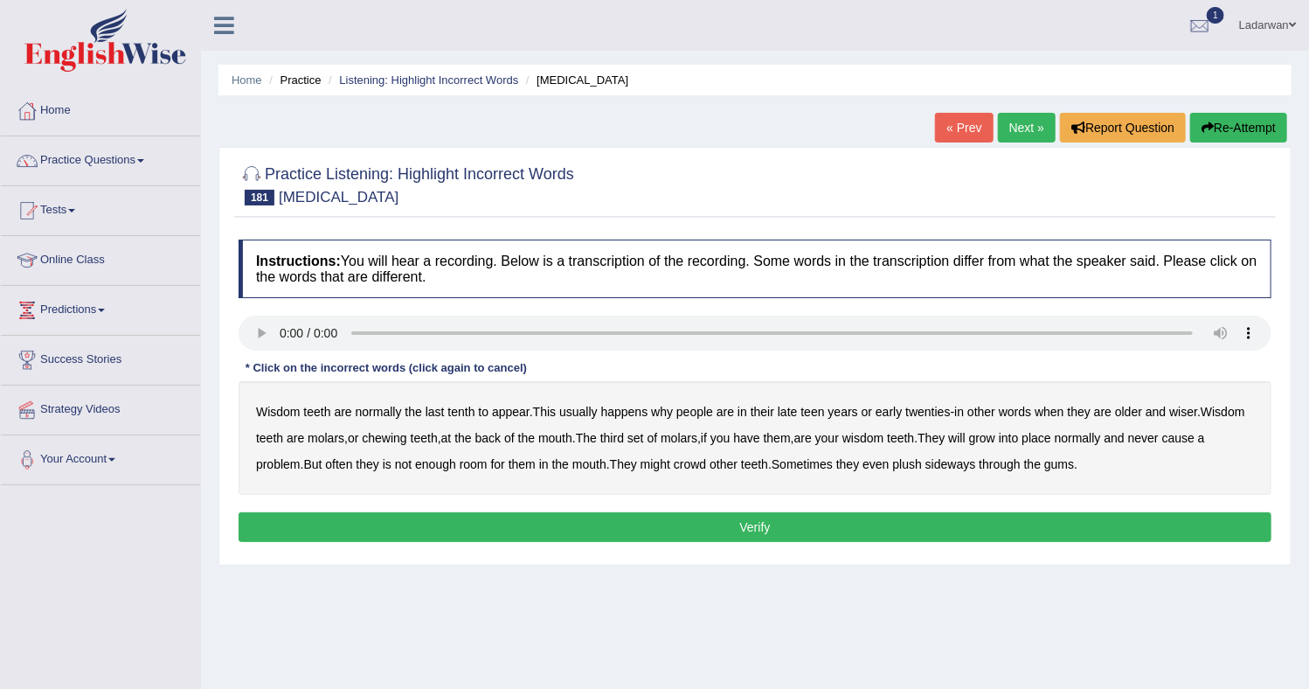
drag, startPoint x: 471, startPoint y: 413, endPoint x: 547, endPoint y: 415, distance: 76.1
click at [471, 412] on b "tenth" at bounding box center [460, 412] width 27 height 14
click at [976, 463] on b "sideways" at bounding box center [951, 464] width 51 height 14
click at [1099, 520] on button "Verify" at bounding box center [755, 527] width 1033 height 30
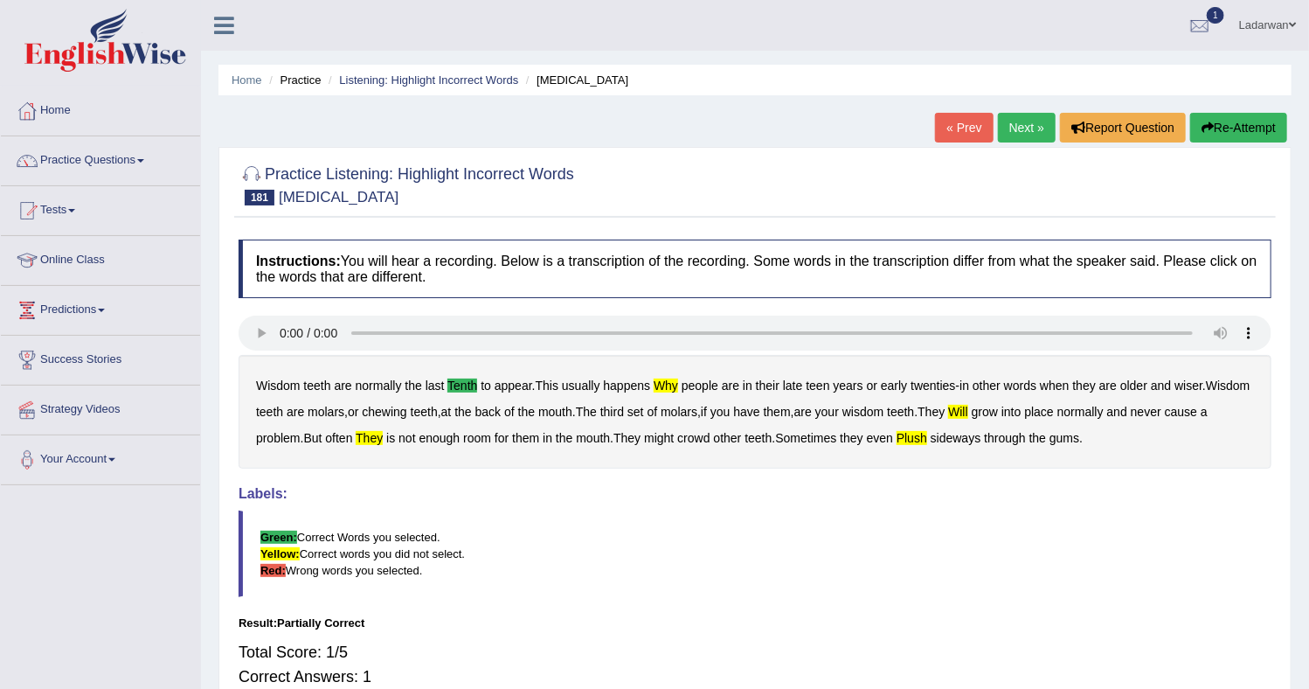
click at [1249, 136] on button "Re-Attempt" at bounding box center [1238, 128] width 97 height 30
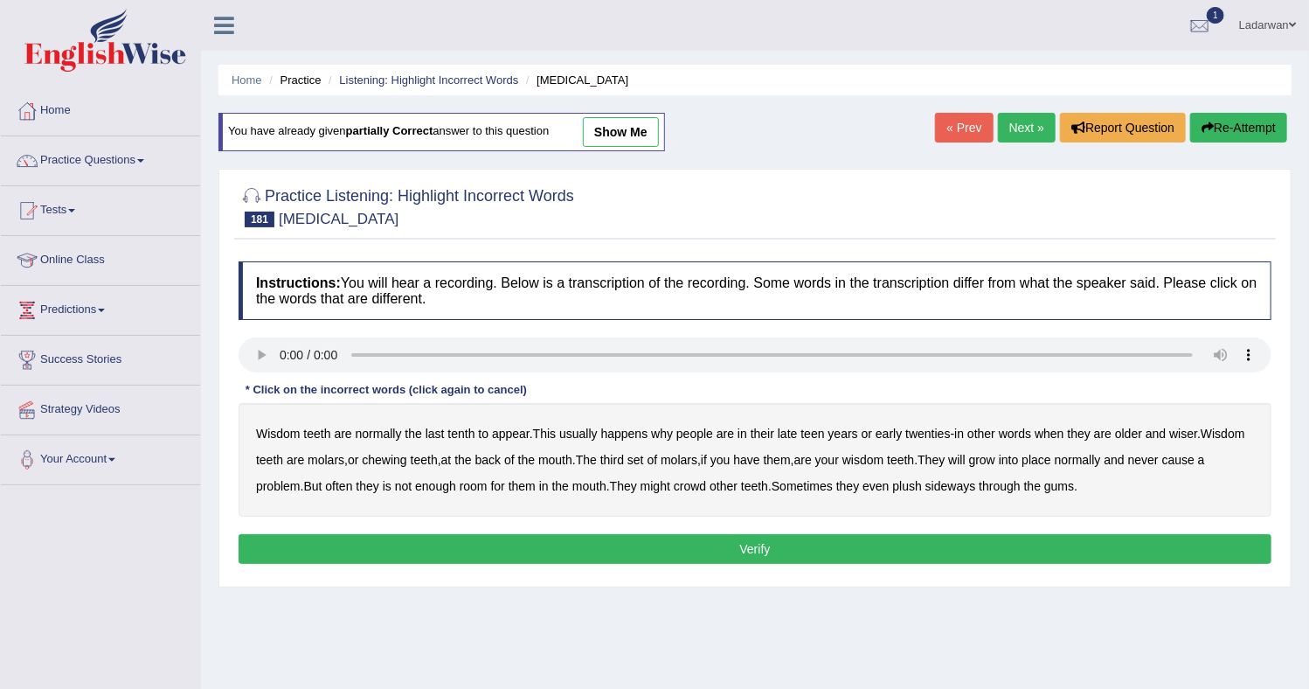
click at [456, 434] on b "tenth" at bounding box center [460, 434] width 27 height 14
click at [677, 435] on div "[MEDICAL_DATA] are normally the last tenth to appear . This usually happens why…" at bounding box center [755, 460] width 1033 height 114
click at [669, 429] on b "why" at bounding box center [662, 434] width 22 height 14
click at [1115, 435] on div "Wisdom teeth are normally the last tenth to appear . This usually happens why p…" at bounding box center [755, 460] width 1033 height 114
click at [965, 460] on b "will" at bounding box center [956, 460] width 17 height 14
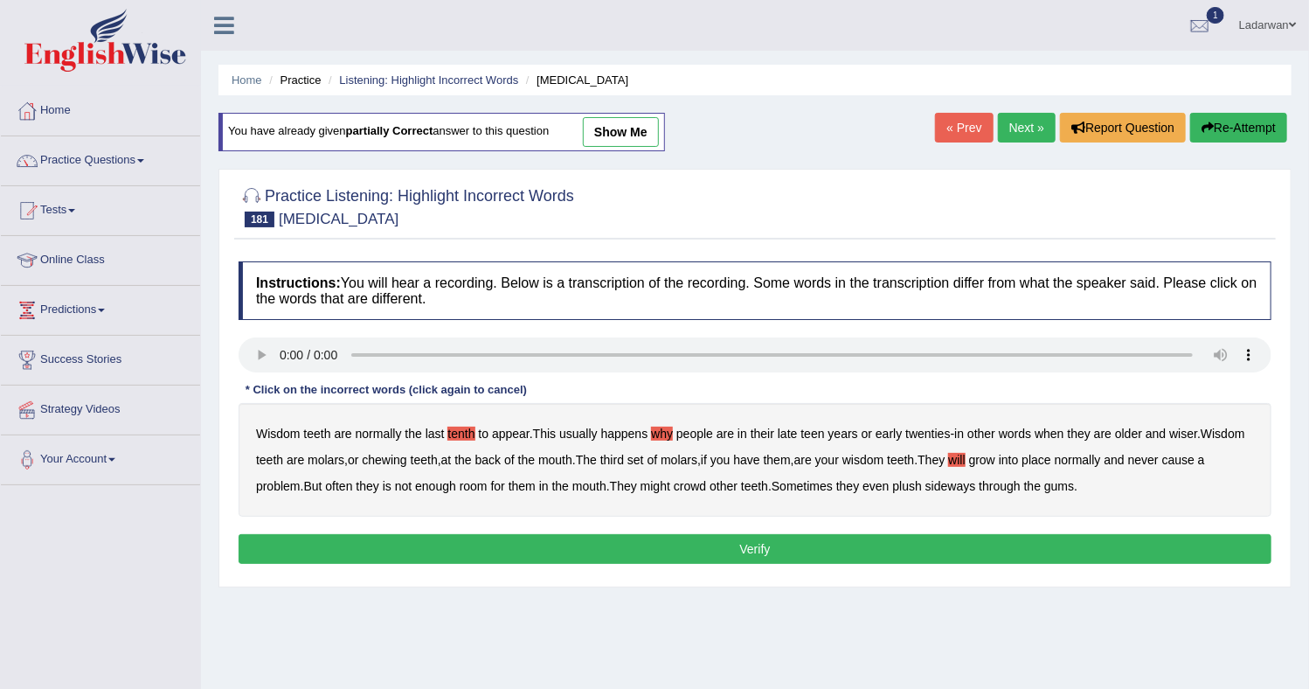
click at [520, 541] on button "Verify" at bounding box center [755, 549] width 1033 height 30
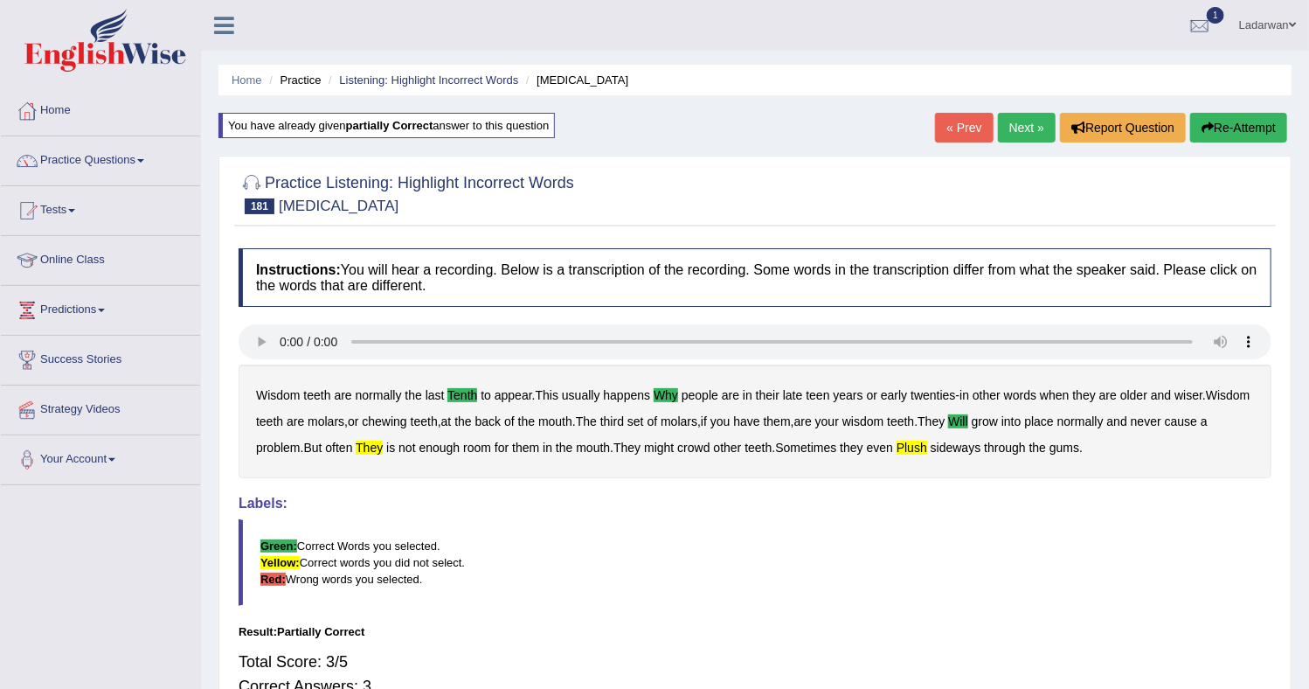
click at [927, 443] on b "plush" at bounding box center [912, 447] width 31 height 14
click at [352, 445] on b "often" at bounding box center [338, 447] width 27 height 14
click at [383, 443] on b "they" at bounding box center [369, 447] width 27 height 14
click at [25, 109] on div at bounding box center [27, 111] width 26 height 26
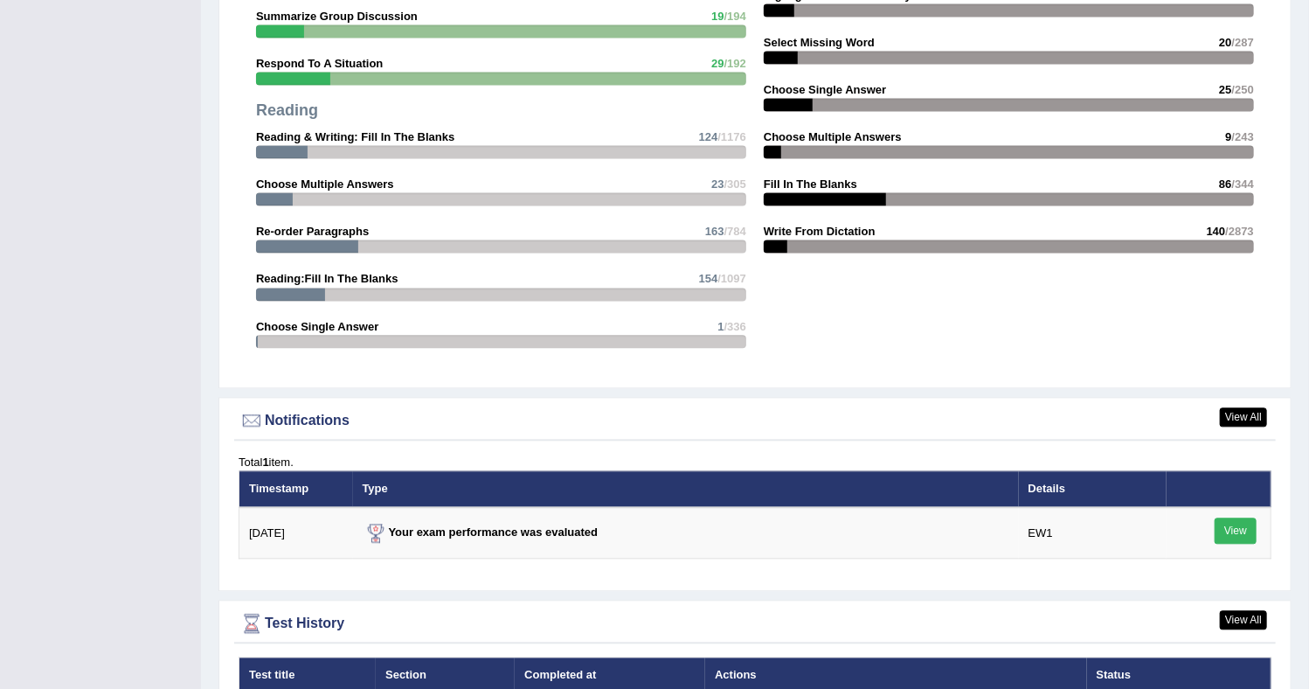
scroll to position [1744, 0]
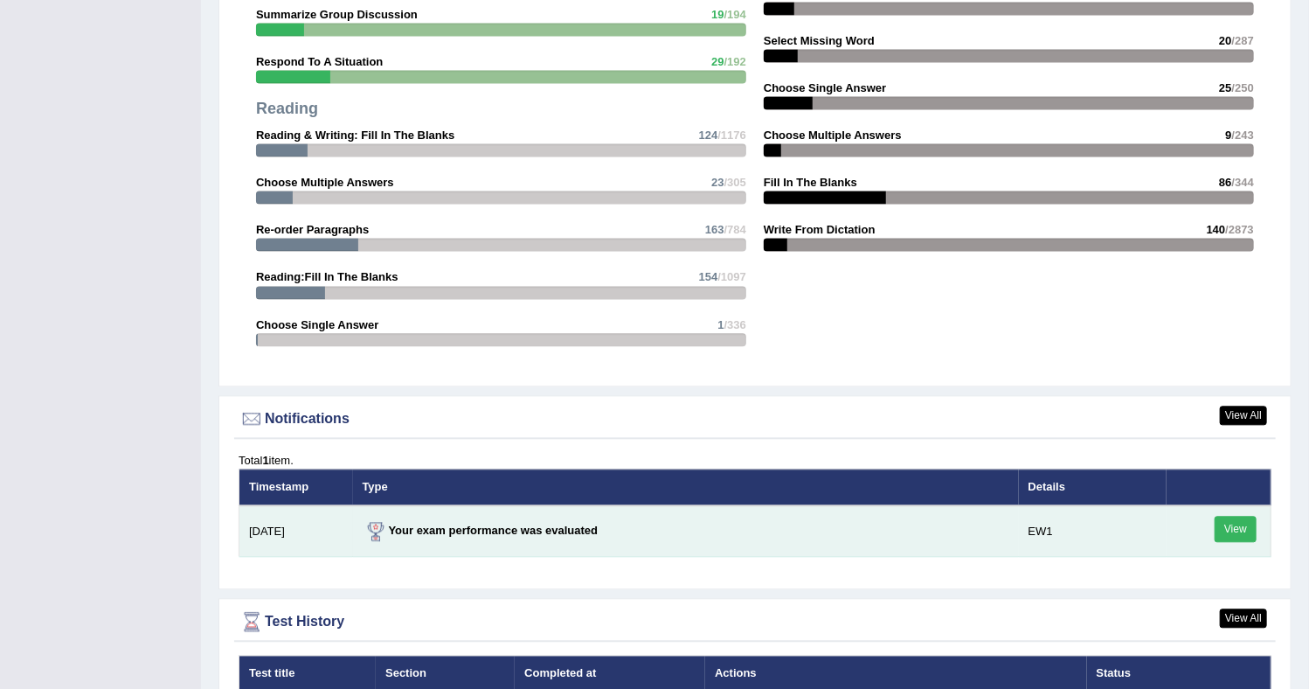
click at [1246, 530] on link "View" at bounding box center [1236, 529] width 42 height 26
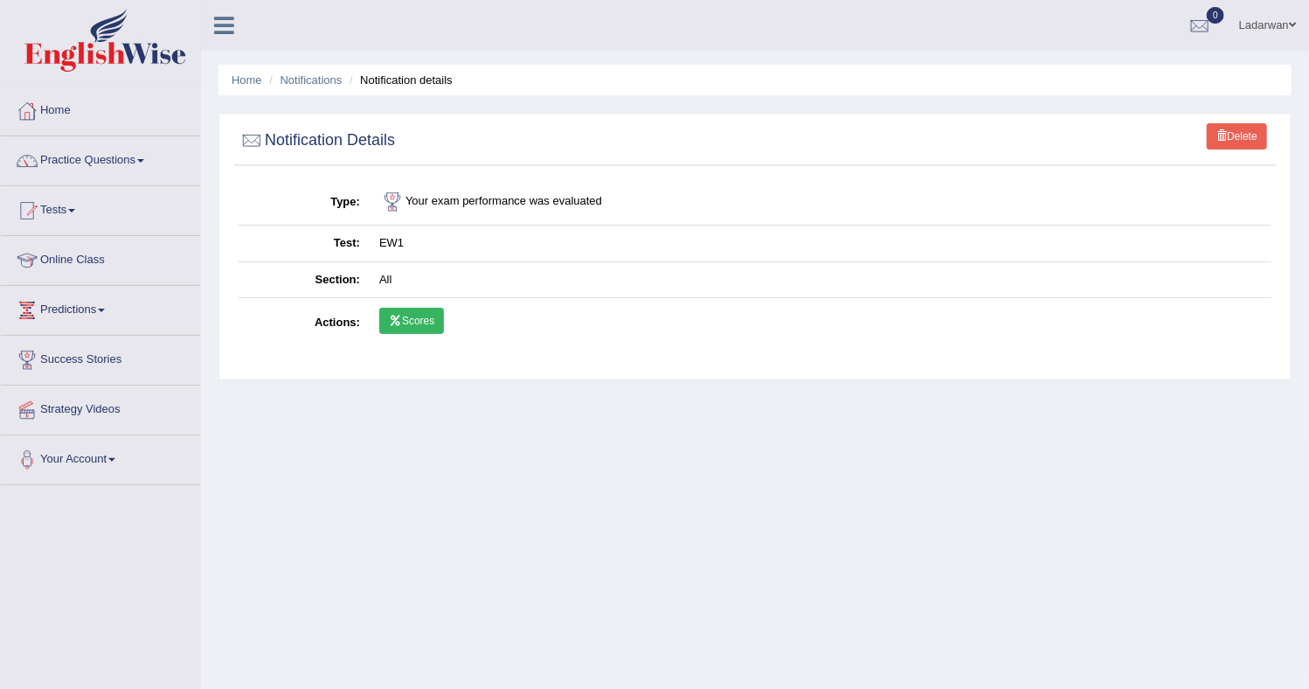
click at [424, 320] on link "Scores" at bounding box center [411, 321] width 65 height 26
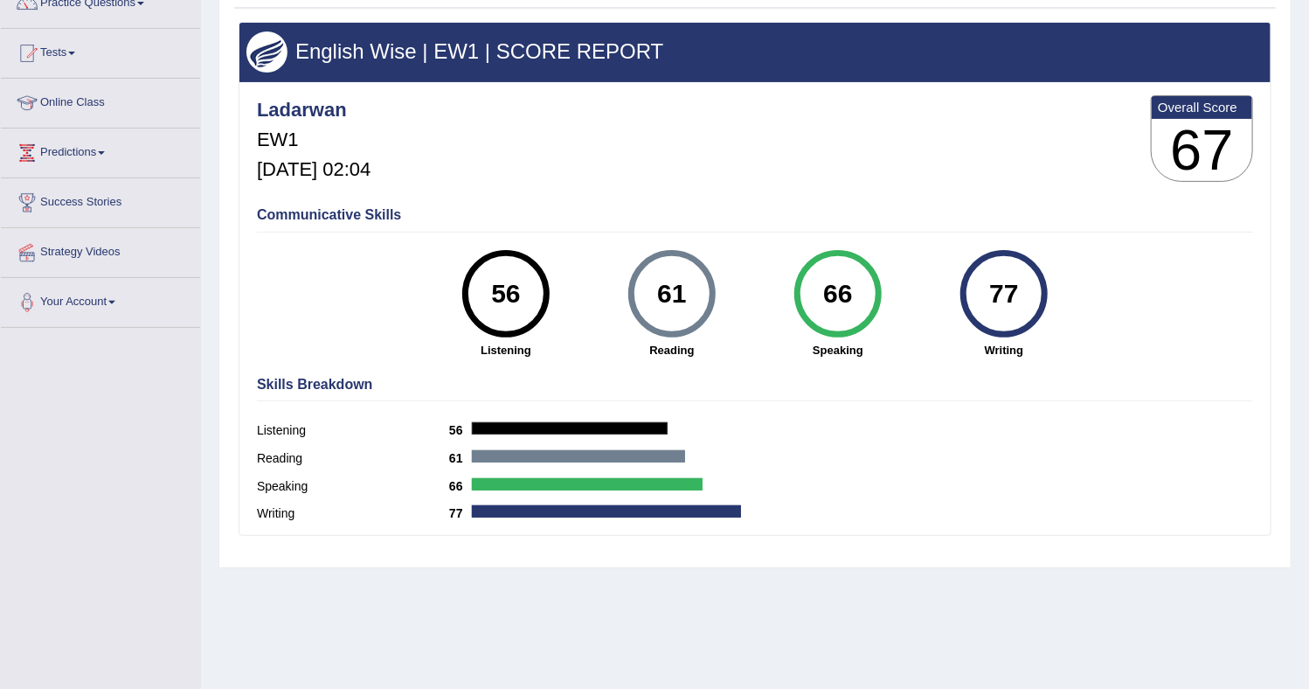
scroll to position [229, 0]
